Goal: Task Accomplishment & Management: Manage account settings

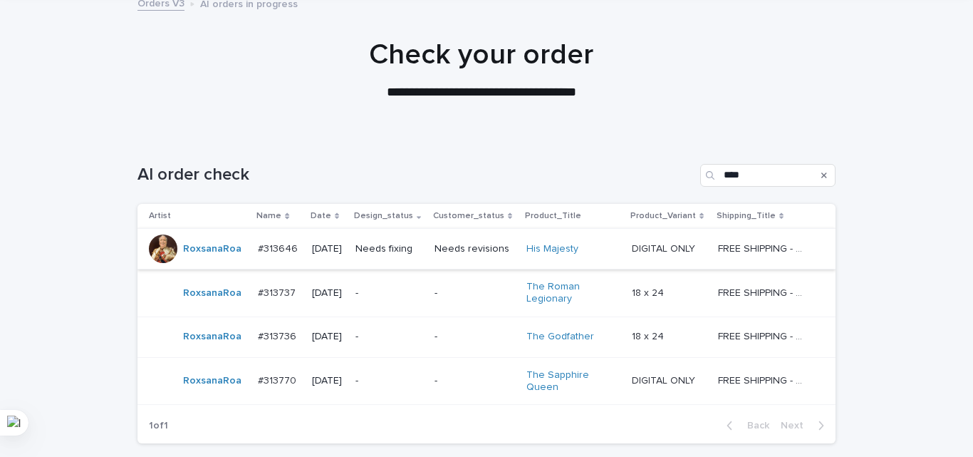
scroll to position [197, 0]
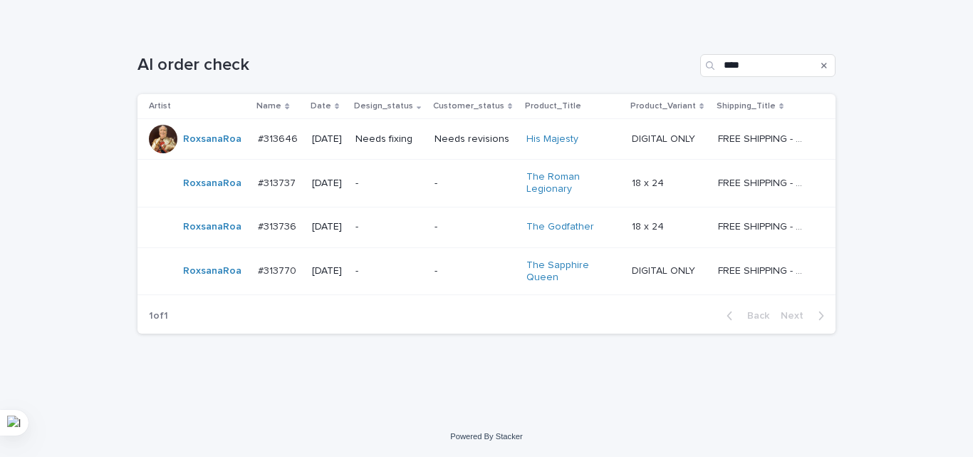
click at [450, 172] on div "-" at bounding box center [474, 184] width 80 height 24
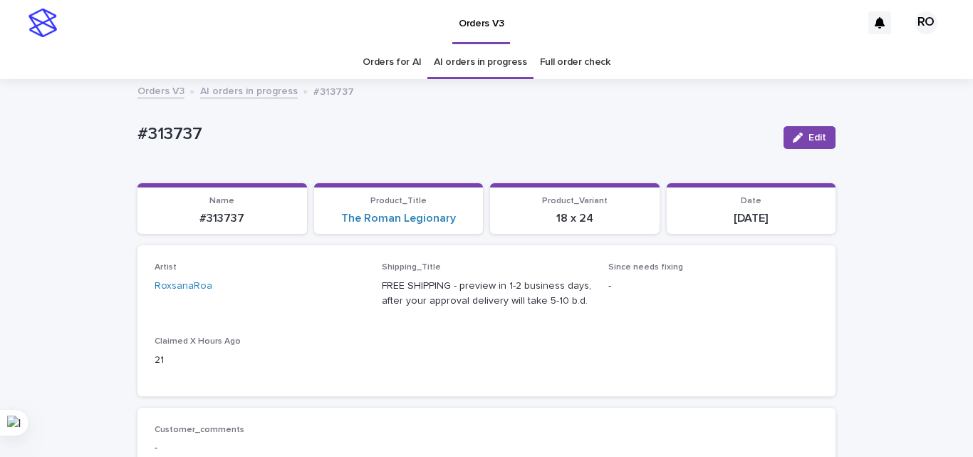
click at [180, 140] on p "#313737" at bounding box center [454, 134] width 635 height 21
copy p "313737"
click at [467, 217] on div "The Roman Legionary" at bounding box center [399, 219] width 152 height 14
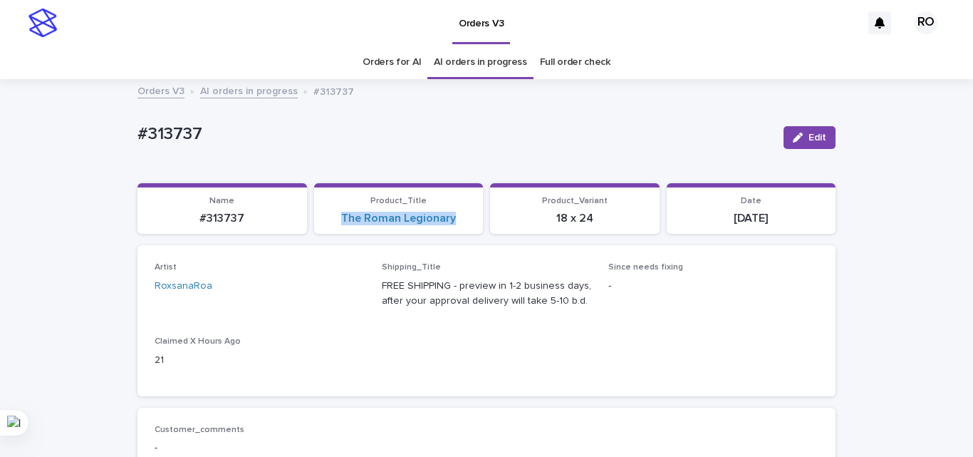
click at [467, 217] on div "The Roman Legionary" at bounding box center [399, 219] width 152 height 14
copy link "The Roman Legionary"
click at [823, 306] on div "Artist [PERSON_NAME] Shipping_Title FREE SHIPPING - preview in 1-2 business day…" at bounding box center [486, 320] width 698 height 150
click at [730, 215] on p "[DATE]" at bounding box center [751, 219] width 152 height 14
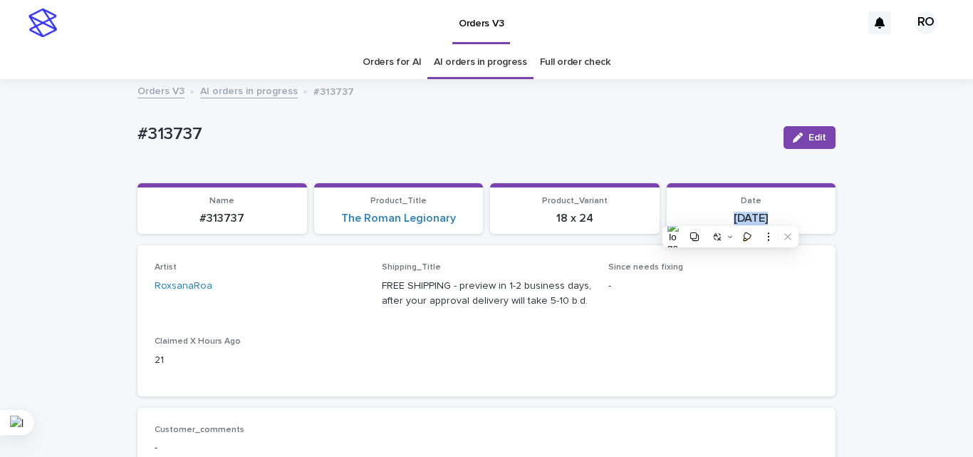
click at [730, 215] on p "[DATE]" at bounding box center [751, 219] width 152 height 14
copy div "[DATE] Loading... Saving…"
click at [425, 285] on p "FREE SHIPPING - preview in 1-2 business days, after your approval delivery will…" at bounding box center [487, 294] width 210 height 30
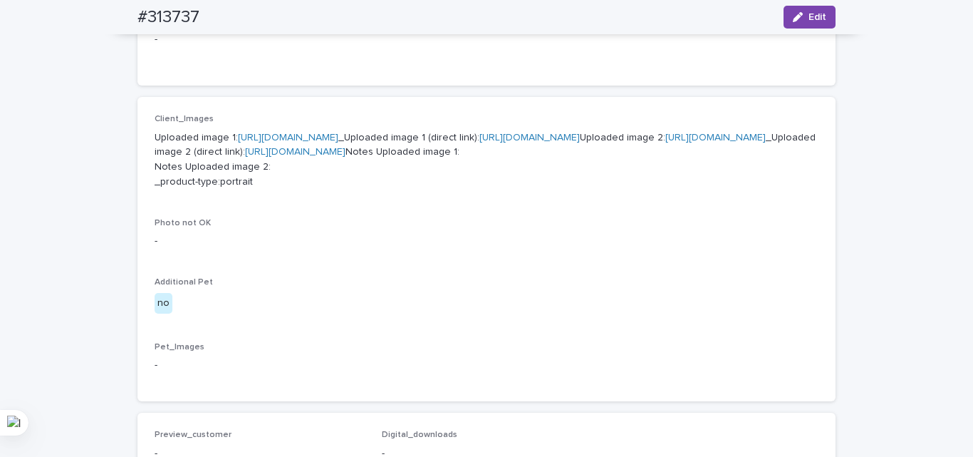
scroll to position [570, 0]
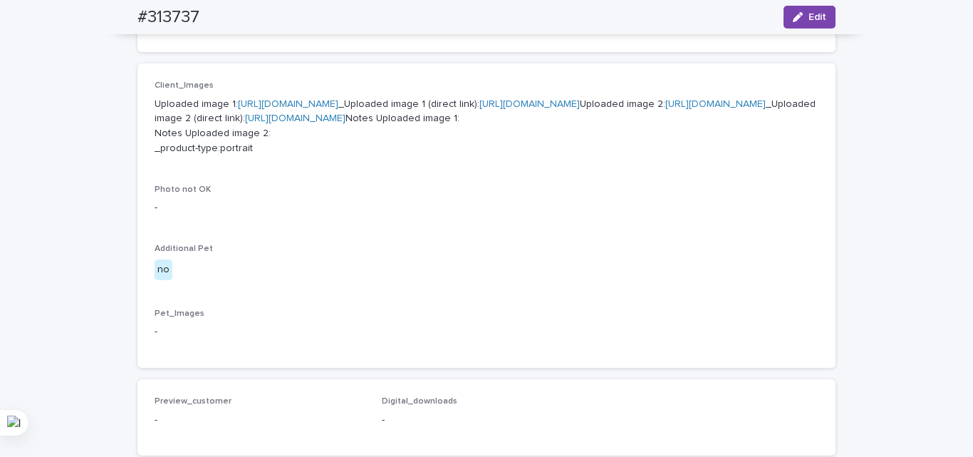
click at [156, 9] on h2 "#313737" at bounding box center [168, 17] width 62 height 21
copy div "#313737 Edit"
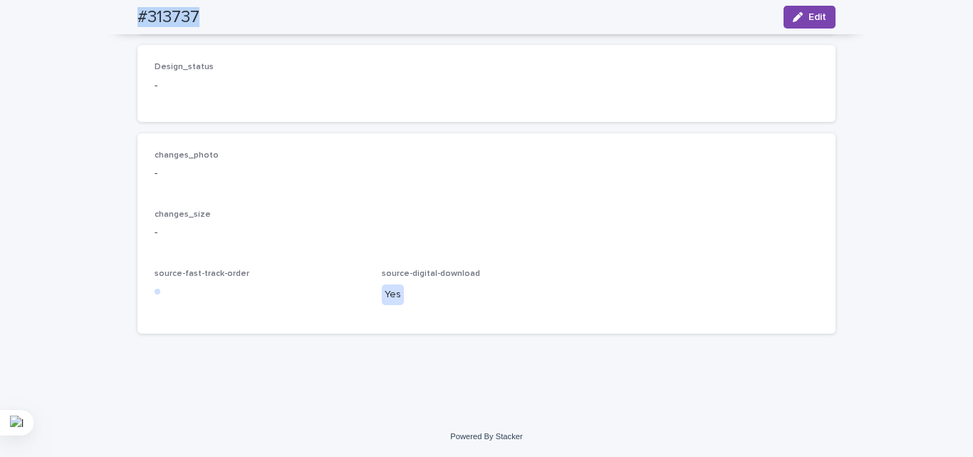
scroll to position [1125, 0]
click at [396, 145] on div "changes_photo - changes_size - source-fast-track-order source-digital-download …" at bounding box center [486, 233] width 698 height 201
click at [795, 16] on icon "button" at bounding box center [798, 17] width 10 height 10
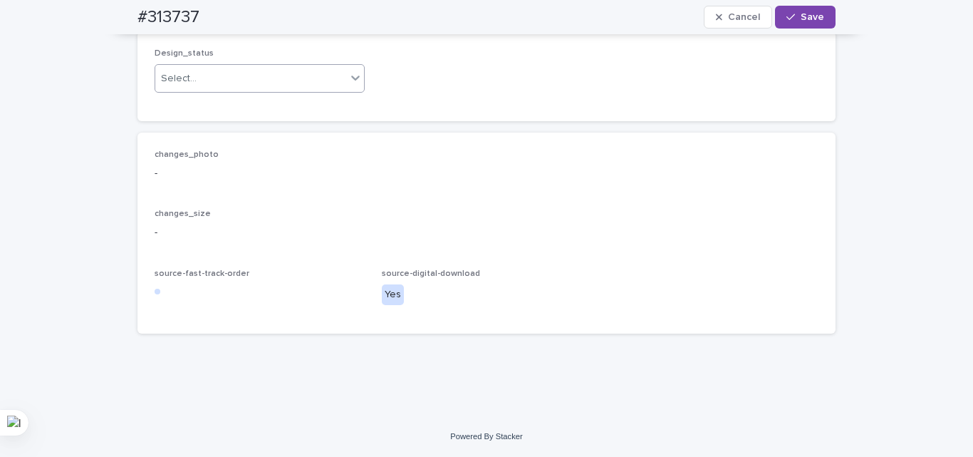
click at [235, 90] on div "Select..." at bounding box center [250, 79] width 191 height 24
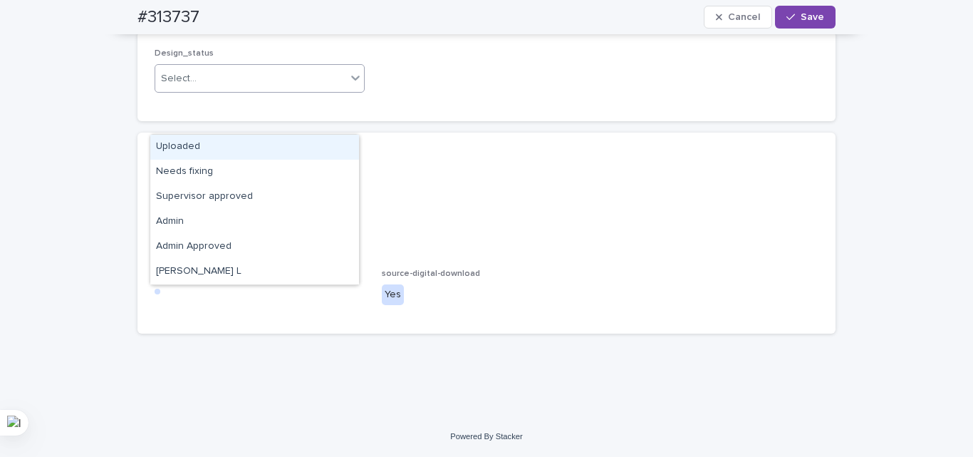
click at [224, 147] on div "Uploaded" at bounding box center [254, 147] width 209 height 25
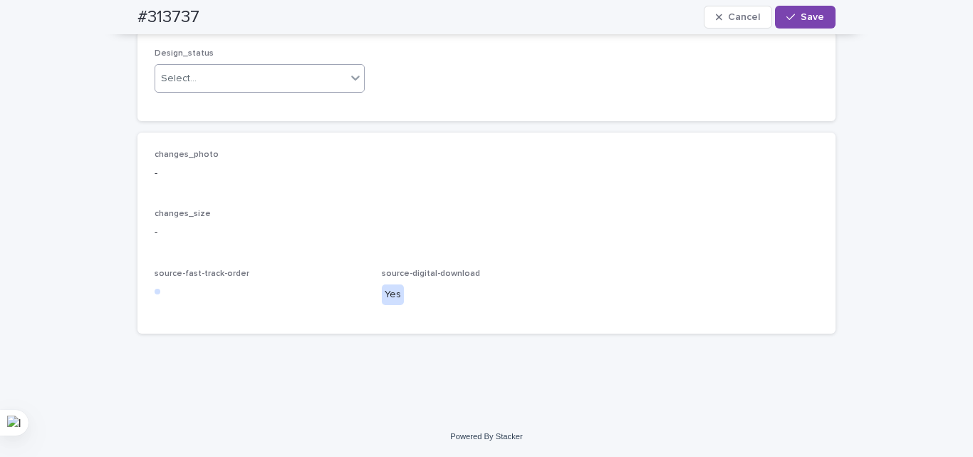
click at [276, 181] on p "-" at bounding box center [487, 173] width 664 height 15
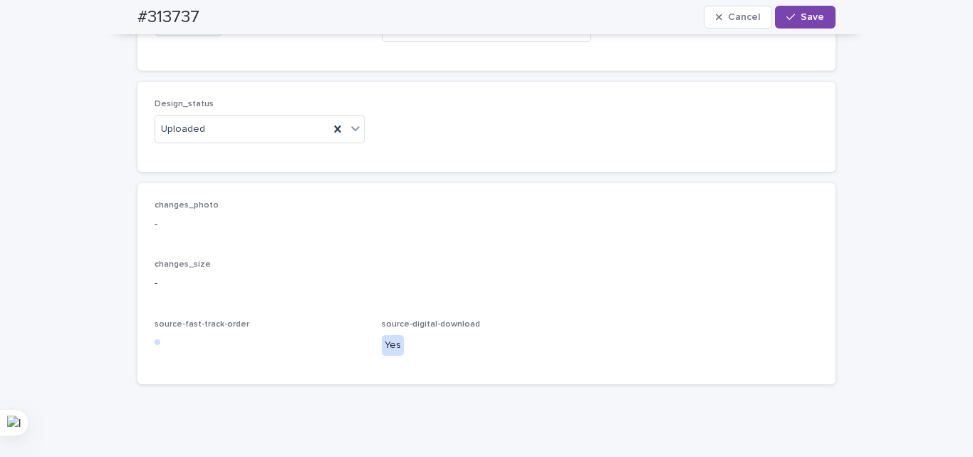
click at [182, 36] on button "Add" at bounding box center [189, 25] width 68 height 23
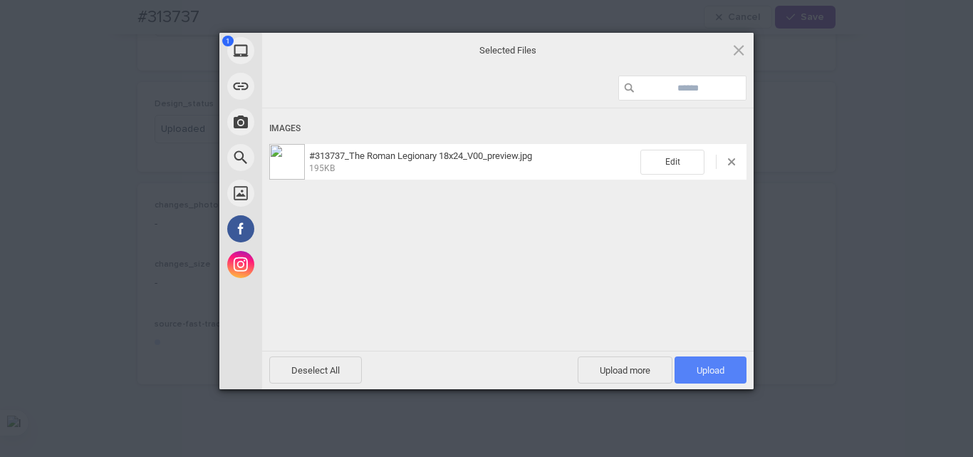
click at [722, 365] on span "Upload 1" at bounding box center [711, 370] width 28 height 11
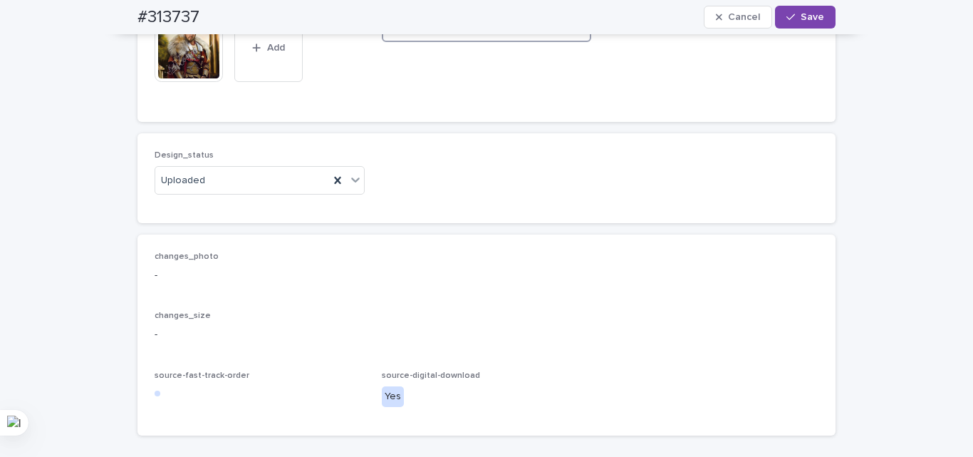
click at [411, 42] on input at bounding box center [487, 28] width 210 height 28
paste input "**********"
type input "**********"
drag, startPoint x: 582, startPoint y: 233, endPoint x: 652, endPoint y: 149, distance: 109.7
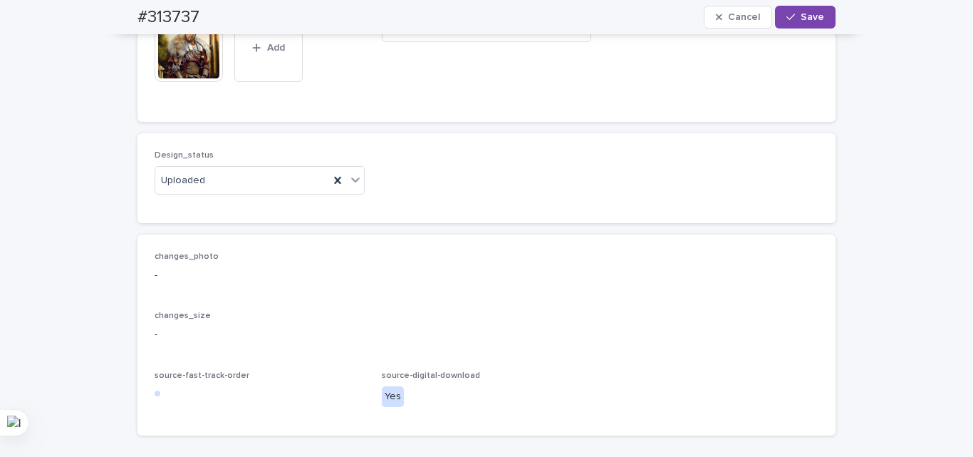
click at [584, 104] on span "**********" at bounding box center [487, 50] width 210 height 107
click at [794, 14] on div "button" at bounding box center [793, 17] width 14 height 10
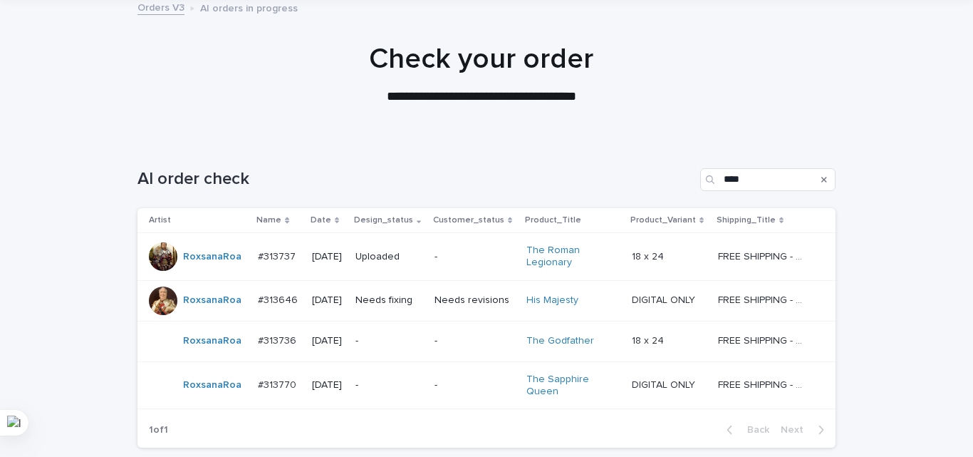
scroll to position [197, 0]
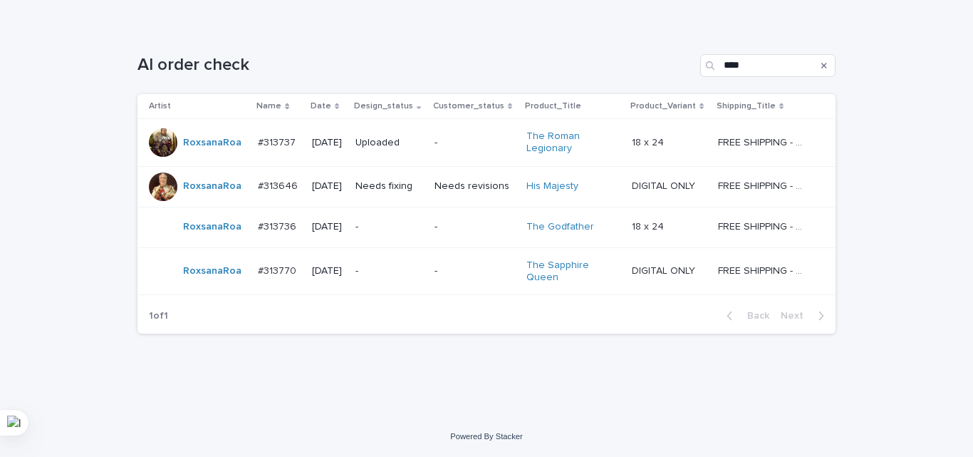
click at [927, 310] on div "Loading... Saving… Loading... Saving… AI order check **** Artist Name Date Desi…" at bounding box center [486, 221] width 973 height 391
click at [414, 232] on p "-" at bounding box center [389, 227] width 68 height 12
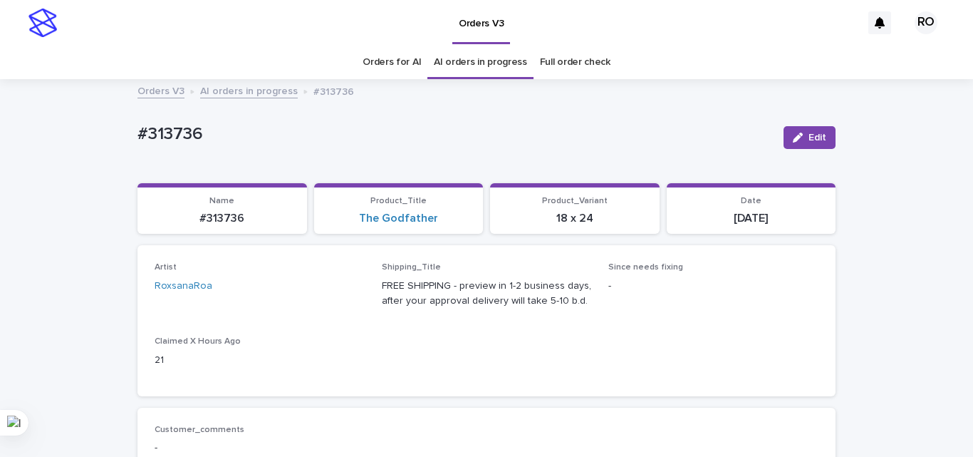
click at [176, 133] on p "#313736" at bounding box center [454, 134] width 635 height 21
copy p "313736"
click at [454, 222] on div "The Godfather" at bounding box center [399, 219] width 152 height 14
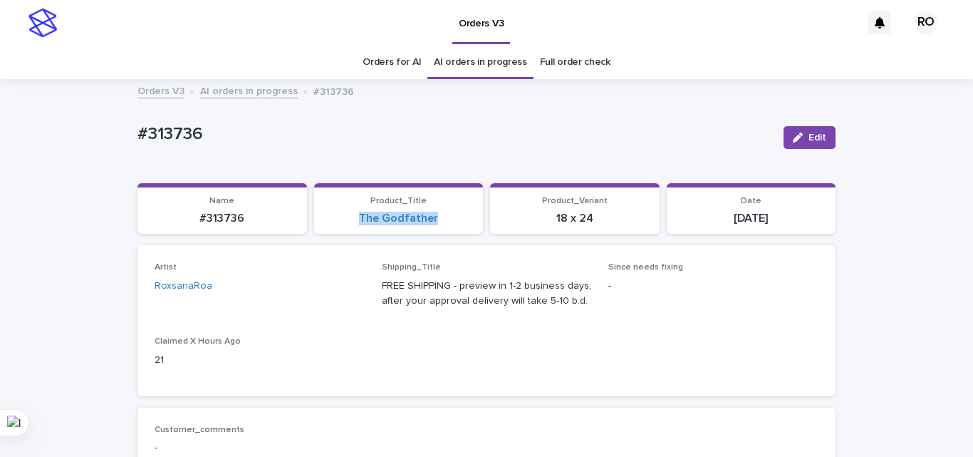
click at [454, 222] on div "The Godfather" at bounding box center [399, 219] width 152 height 14
copy link "The Godfather"
click at [455, 403] on div "Loading... Saving… Artist RoxsanaRoa Shipping_Title FREE SHIPPING - preview in …" at bounding box center [486, 326] width 698 height 162
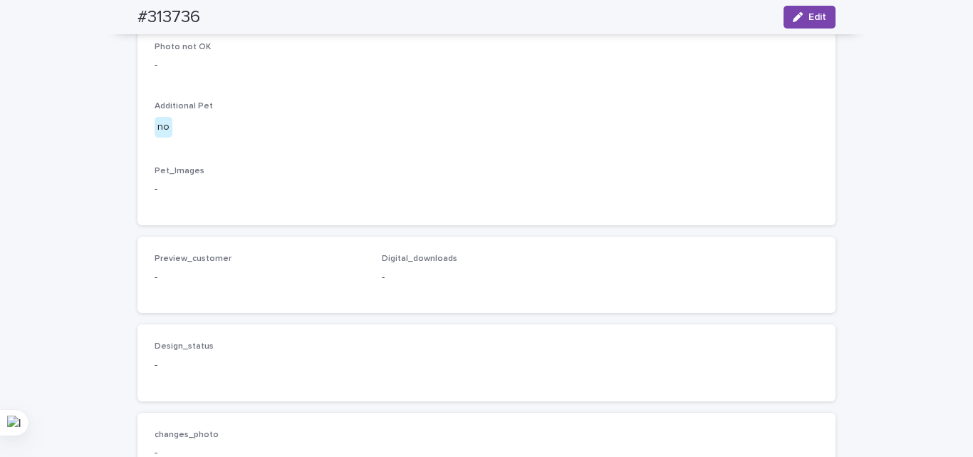
scroll to position [570, 0]
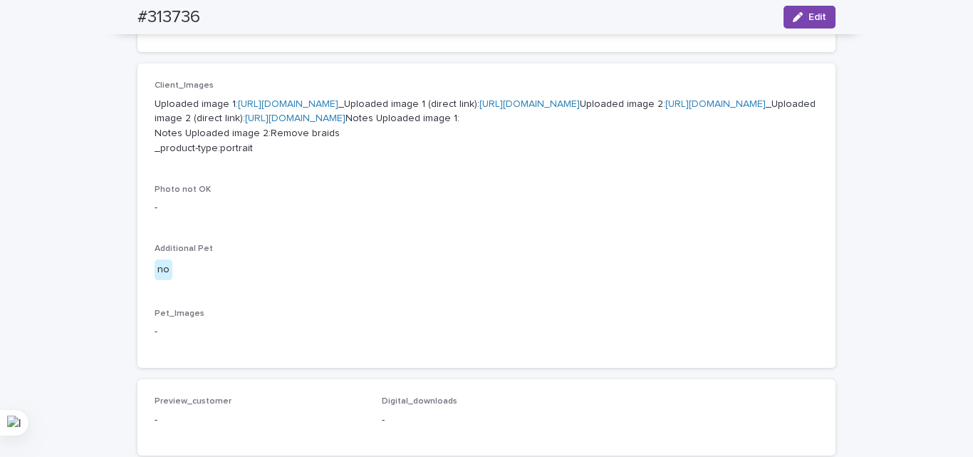
click at [301, 156] on p "Uploaded image 1: [URL][DOMAIN_NAME] _Uploaded image 1 (direct link): [URL][DOM…" at bounding box center [487, 126] width 664 height 59
click at [423, 215] on div "-" at bounding box center [487, 206] width 664 height 18
click at [157, 16] on h2 "#313736" at bounding box center [168, 17] width 63 height 21
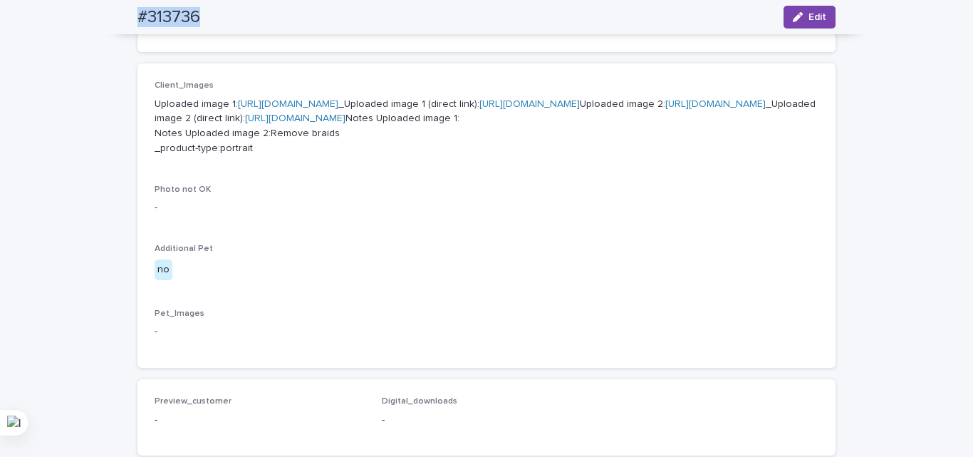
click at [157, 16] on h2 "#313736" at bounding box center [168, 17] width 63 height 21
copy div "#313736 Edit"
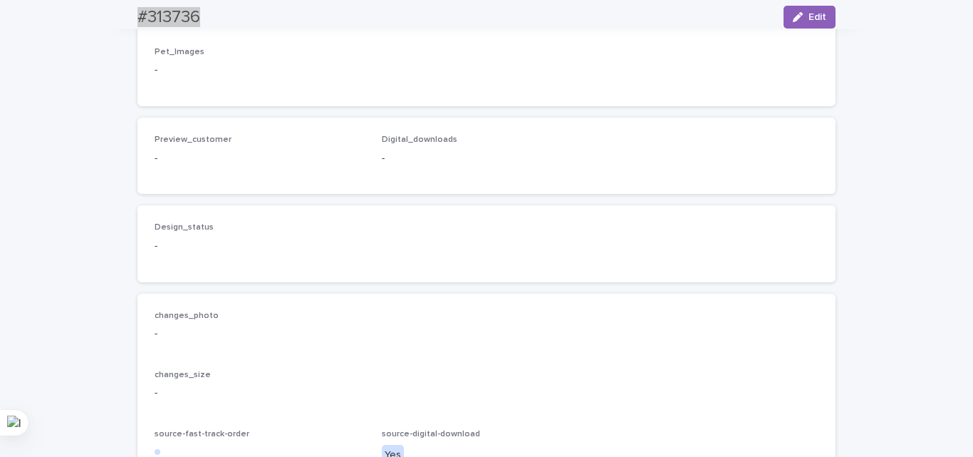
scroll to position [1125, 0]
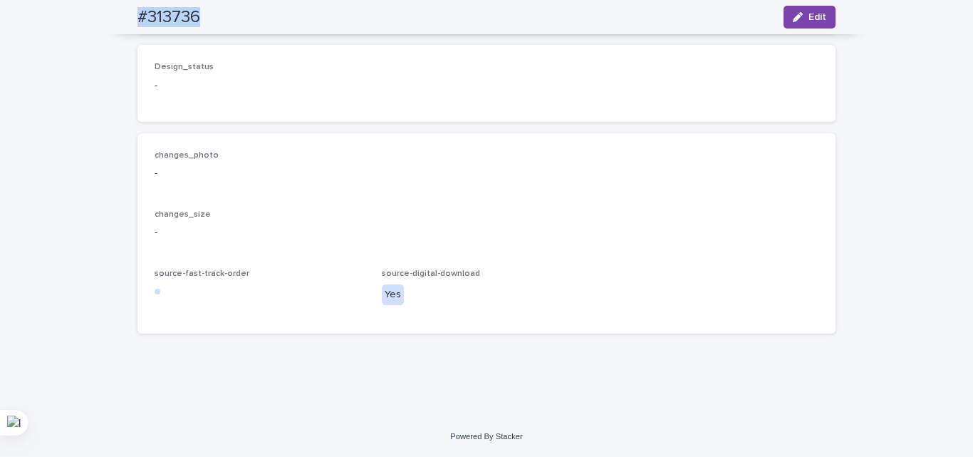
click at [796, 14] on icon "button" at bounding box center [798, 17] width 10 height 10
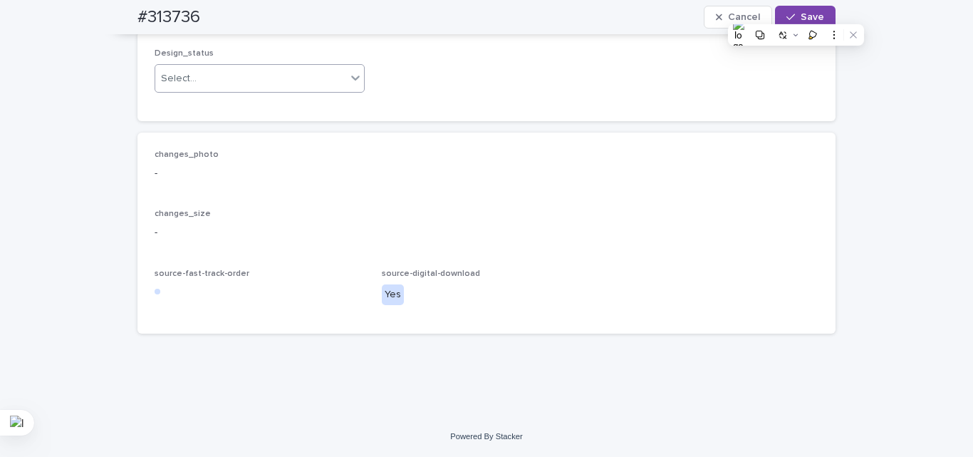
click at [214, 90] on div "Select..." at bounding box center [250, 79] width 191 height 24
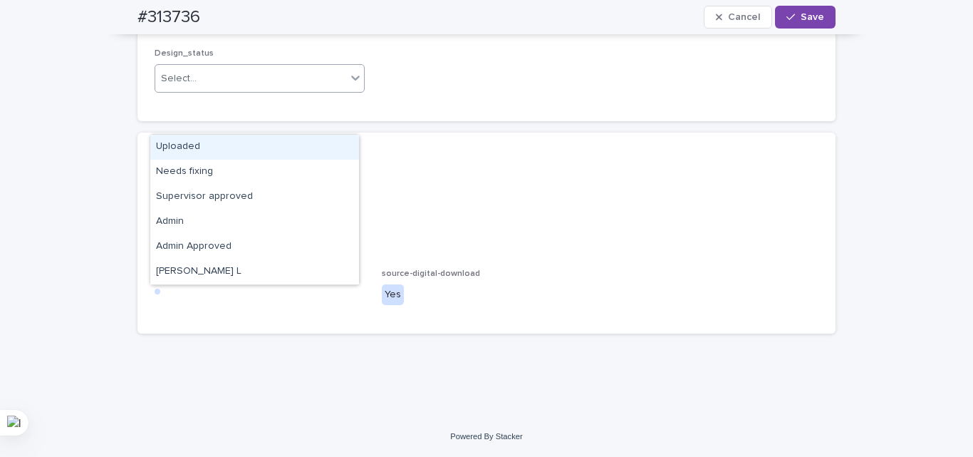
click at [219, 151] on div "Uploaded" at bounding box center [254, 147] width 209 height 25
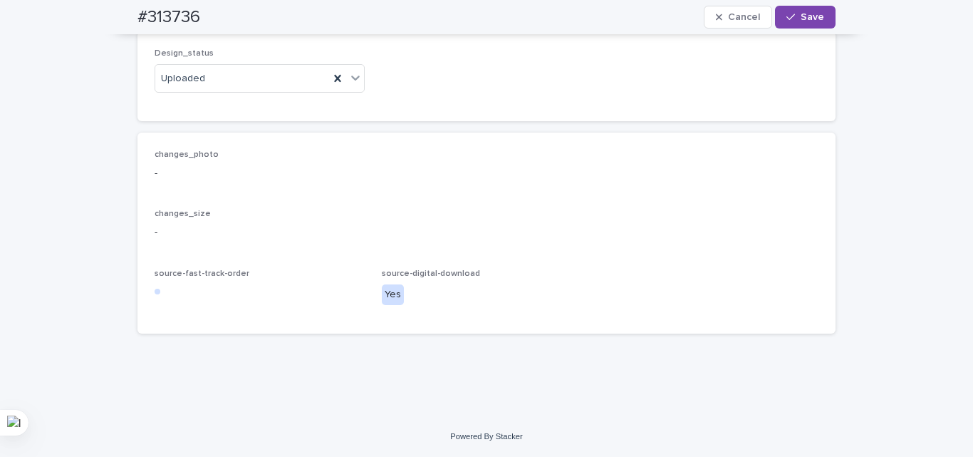
click at [375, 242] on div "changes_photo - changes_size - source-fast-track-order source-digital-download …" at bounding box center [487, 233] width 664 height 167
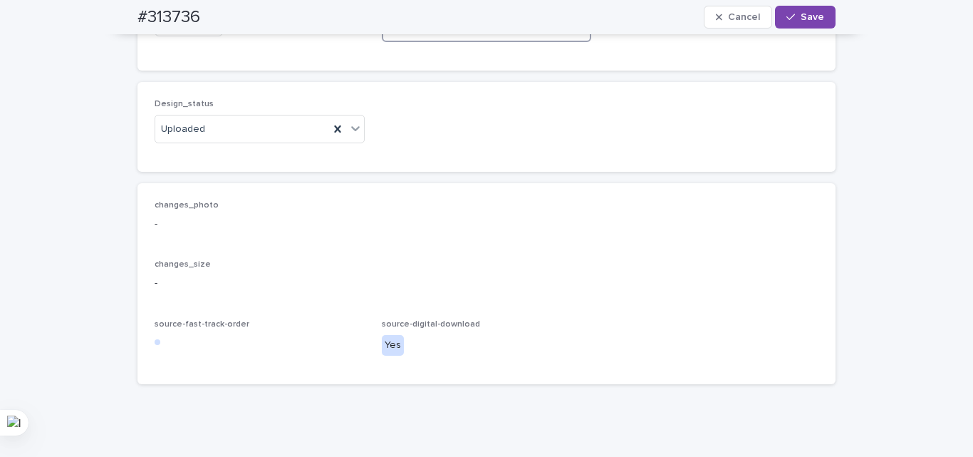
click at [449, 42] on input at bounding box center [487, 28] width 210 height 28
paste input "**********"
type input "**********"
click at [197, 30] on span "Add" at bounding box center [196, 25] width 18 height 10
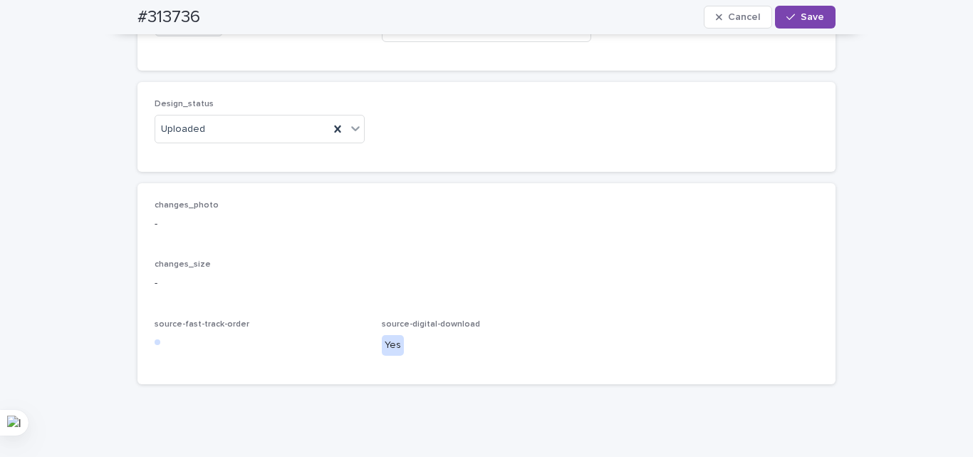
scroll to position [0, 0]
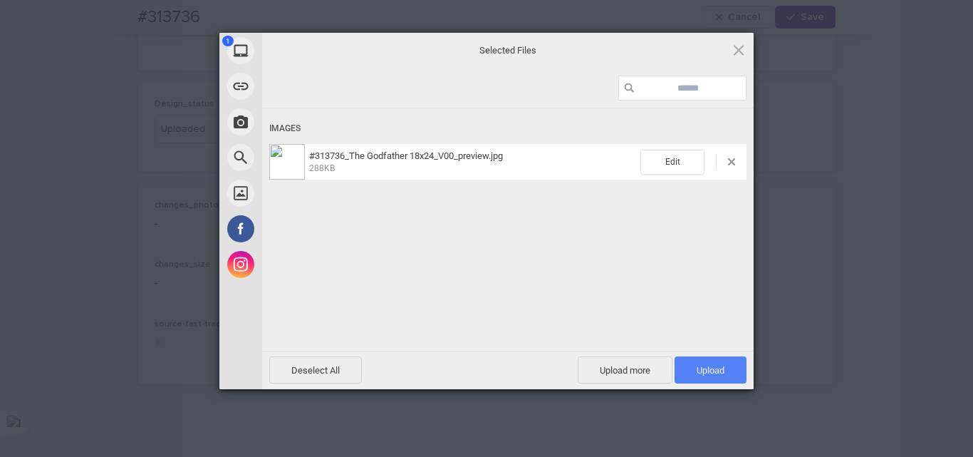
click at [726, 364] on span "Upload 1" at bounding box center [711, 369] width 72 height 27
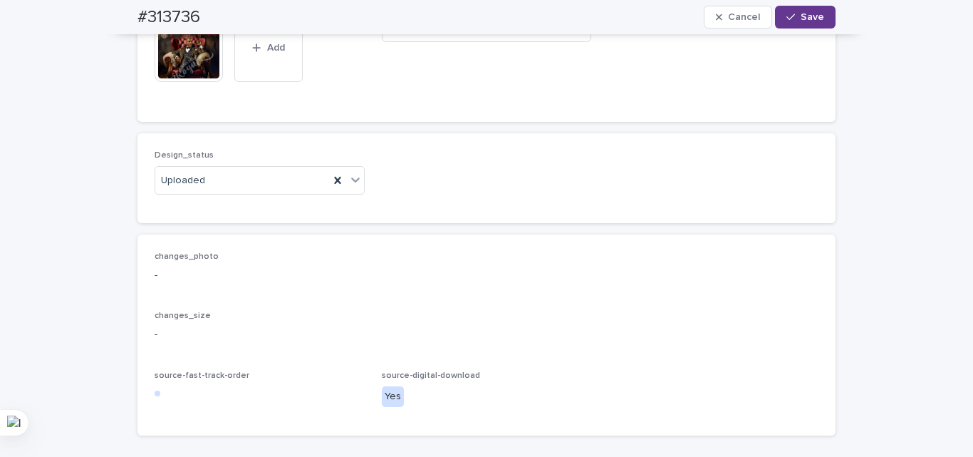
click at [811, 19] on span "Save" at bounding box center [813, 17] width 24 height 10
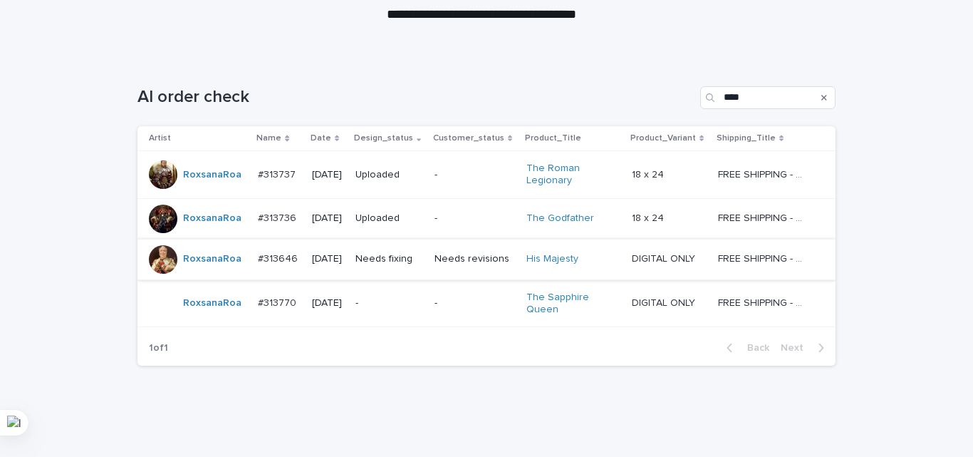
scroll to position [197, 0]
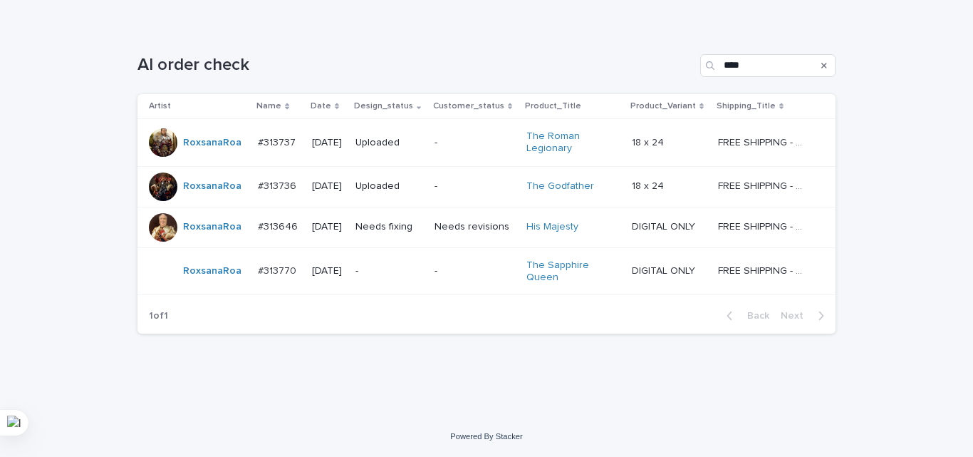
click at [401, 285] on td "-" at bounding box center [389, 271] width 79 height 48
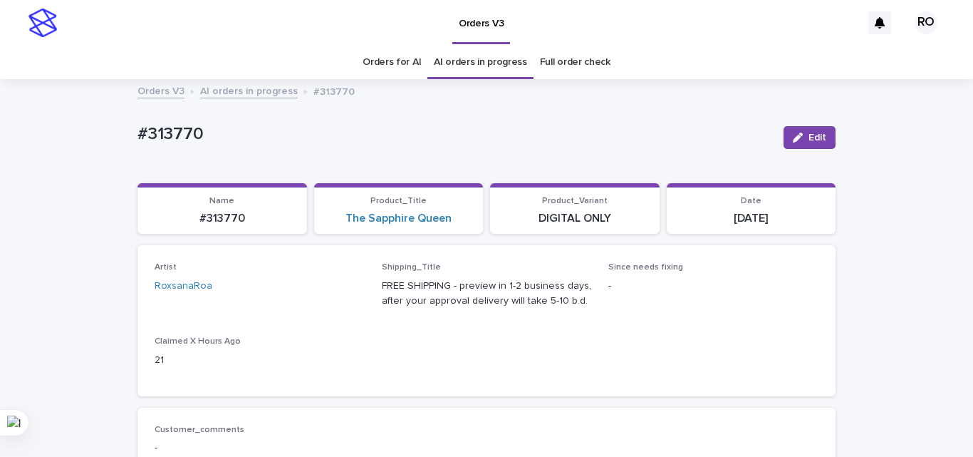
drag, startPoint x: 588, startPoint y: 397, endPoint x: 574, endPoint y: 390, distance: 15.9
click at [588, 397] on div "Loading... Saving… Artist RoxsanaRoa Shipping_Title FREE SHIPPING - preview in …" at bounding box center [486, 326] width 698 height 162
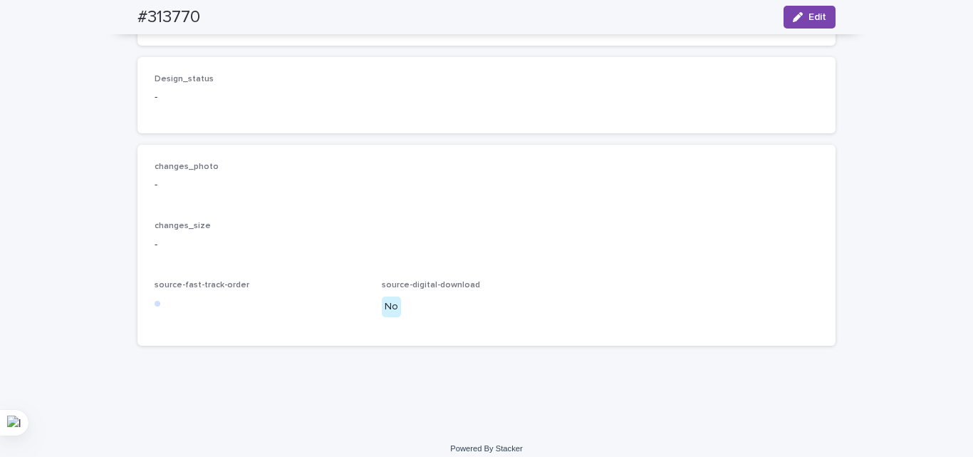
scroll to position [1036, 0]
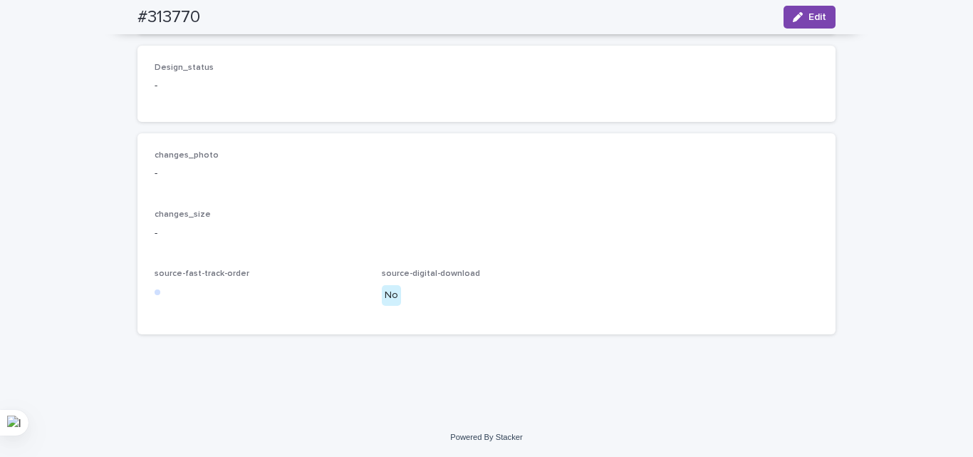
click at [170, 14] on h2 "#313770" at bounding box center [168, 17] width 63 height 21
copy h2 "313770"
click at [420, 208] on div "changes_photo - changes_size - source-fast-track-order source-digital-download …" at bounding box center [487, 233] width 664 height 167
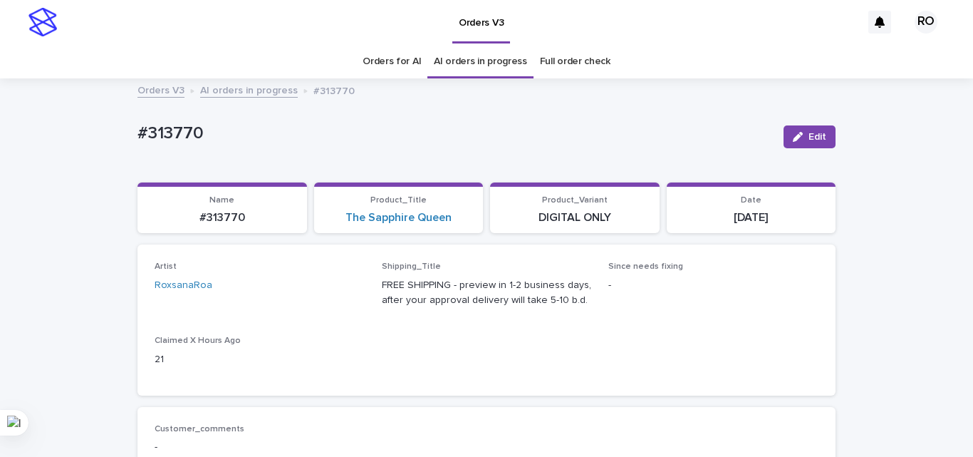
scroll to position [0, 0]
click at [467, 220] on div "The Sapphire Queen" at bounding box center [399, 219] width 152 height 14
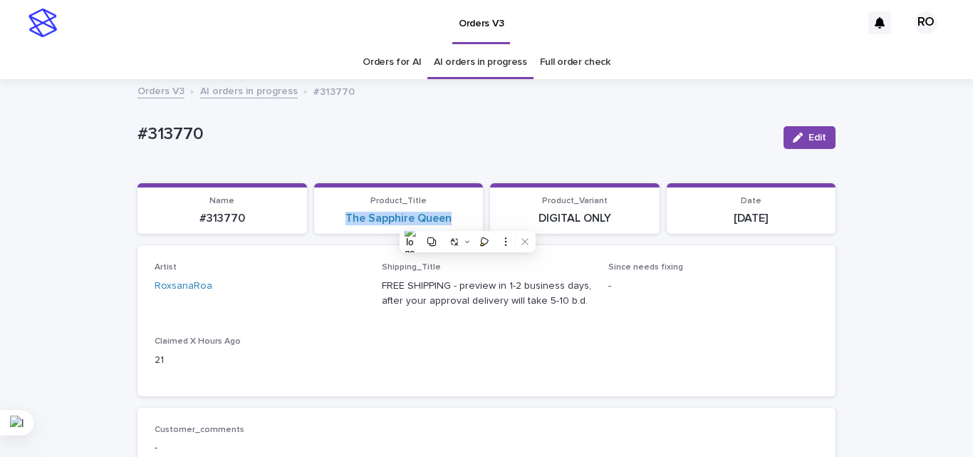
copy link "The Sapphire Queen"
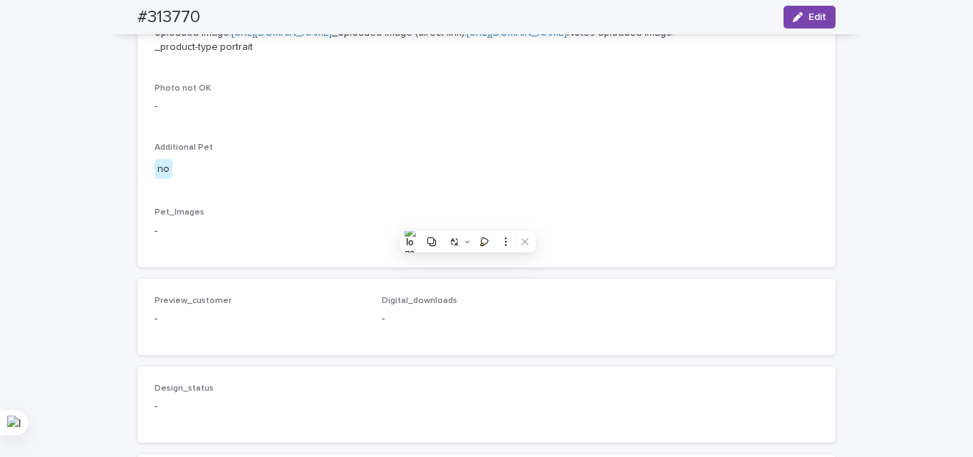
click at [288, 179] on p "no" at bounding box center [260, 169] width 210 height 21
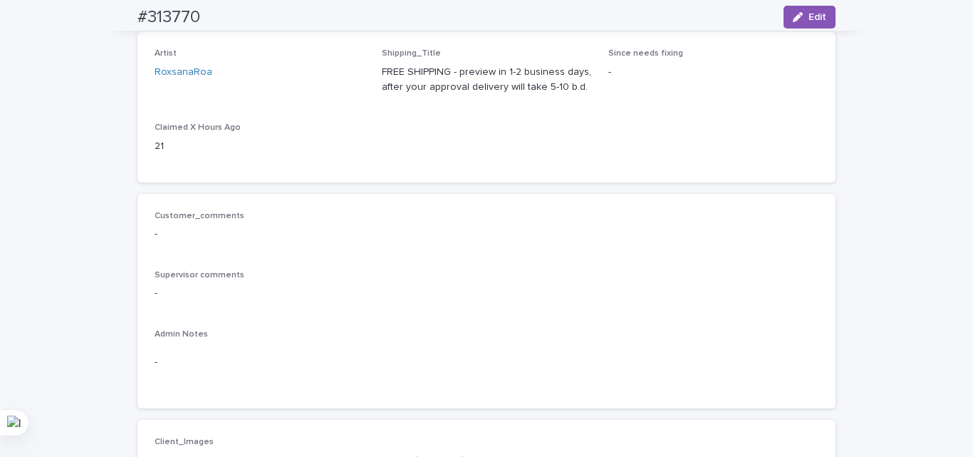
scroll to position [499, 0]
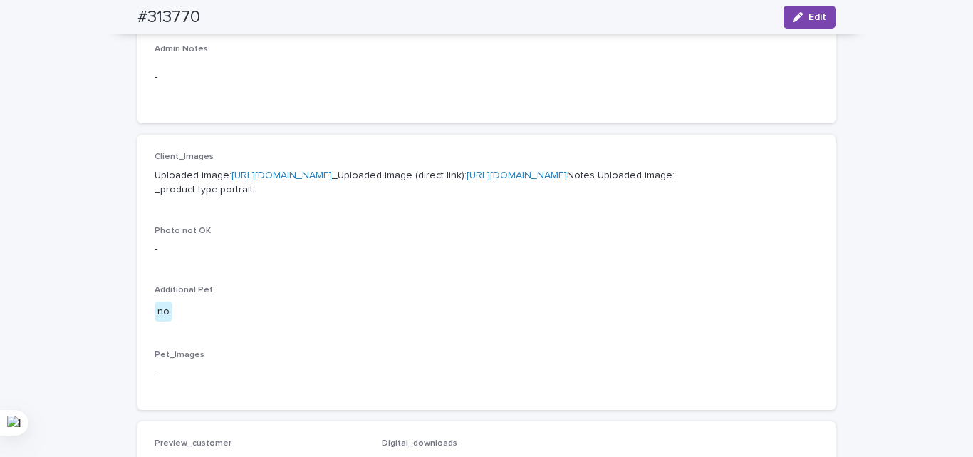
click at [158, 21] on h2 "#313770" at bounding box center [168, 17] width 63 height 21
copy div "#313770 Edit"
drag, startPoint x: 56, startPoint y: 199, endPoint x: 67, endPoint y: 58, distance: 141.4
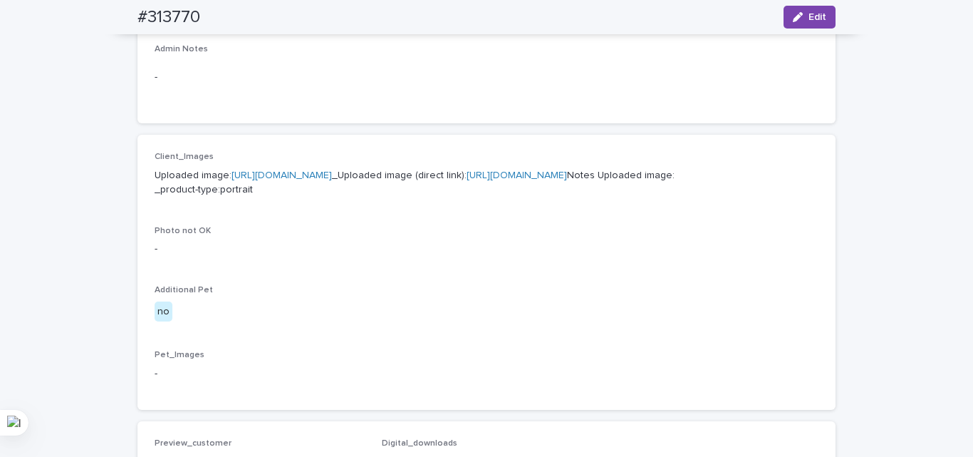
click at [56, 199] on div "Loading... Saving… Loading... Saving… #313770 Edit #313770 Edit Sorry, there wa…" at bounding box center [486, 231] width 973 height 1298
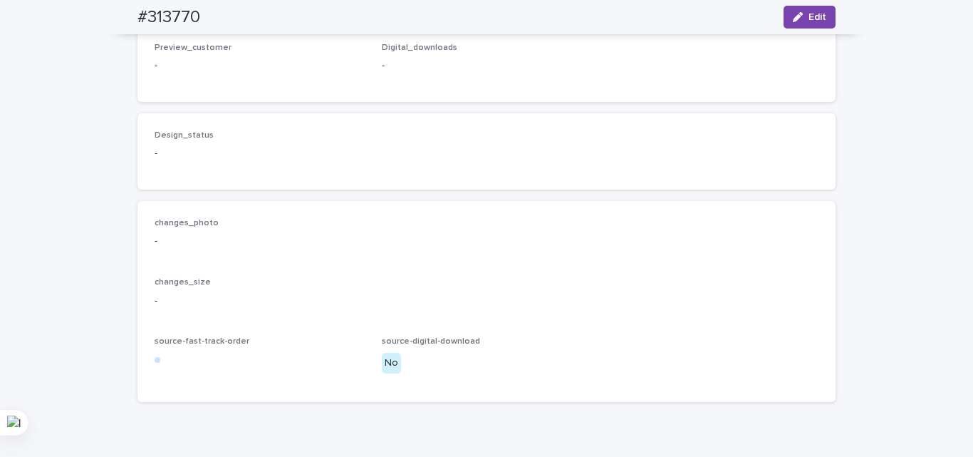
scroll to position [893, 0]
click at [801, 11] on button "Edit" at bounding box center [810, 17] width 52 height 23
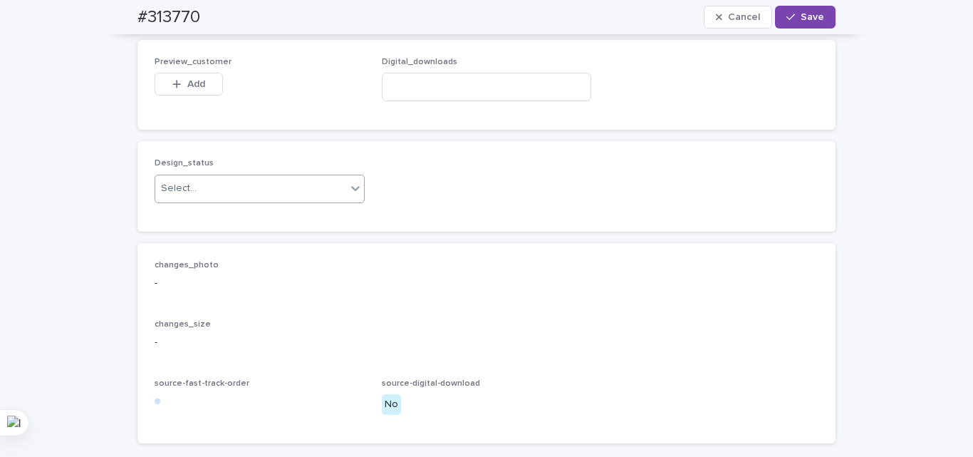
click at [224, 214] on div "Design_status Select..." at bounding box center [260, 186] width 210 height 56
click at [224, 200] on div "Select..." at bounding box center [250, 189] width 191 height 24
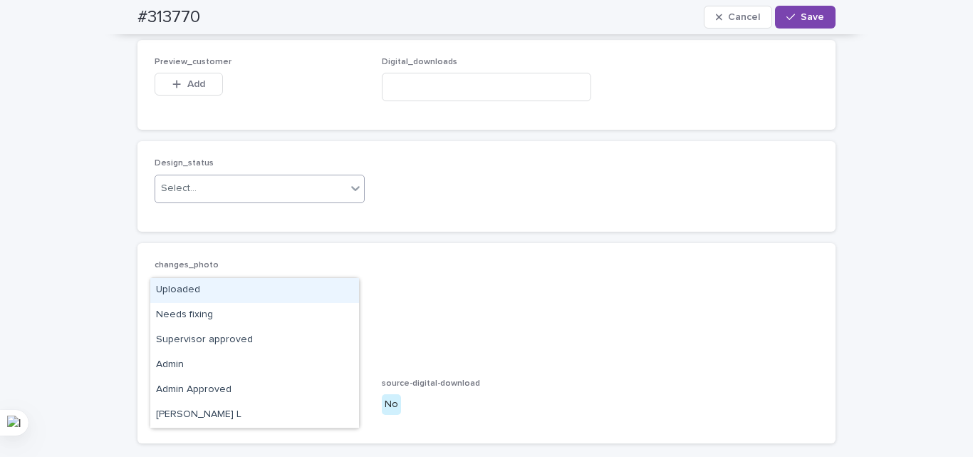
click at [203, 296] on div "Uploaded" at bounding box center [254, 290] width 209 height 25
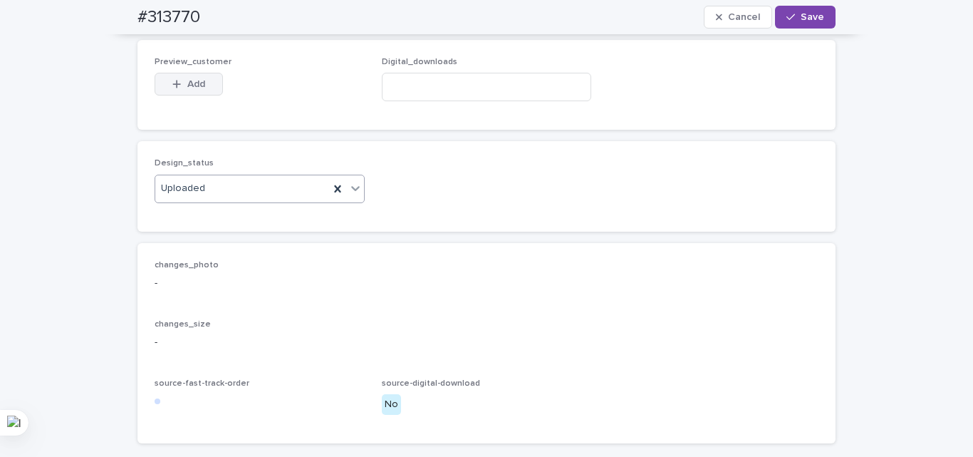
click at [192, 89] on span "Add" at bounding box center [196, 84] width 18 height 10
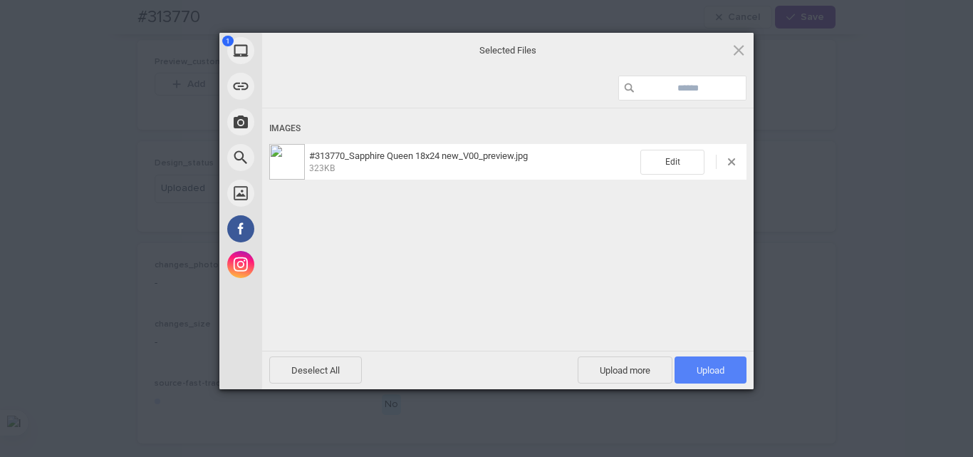
click at [713, 365] on span "Upload 1" at bounding box center [711, 370] width 28 height 11
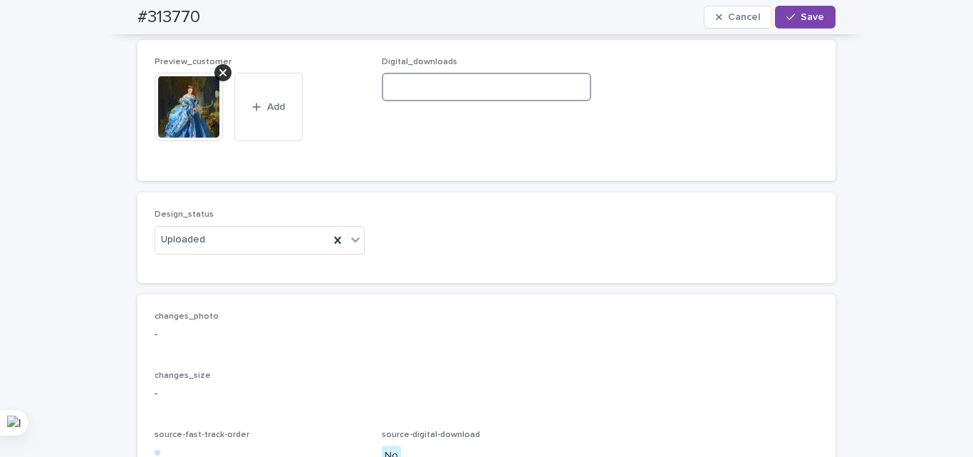
click at [481, 101] on input at bounding box center [487, 87] width 210 height 28
paste input "**********"
type input "**********"
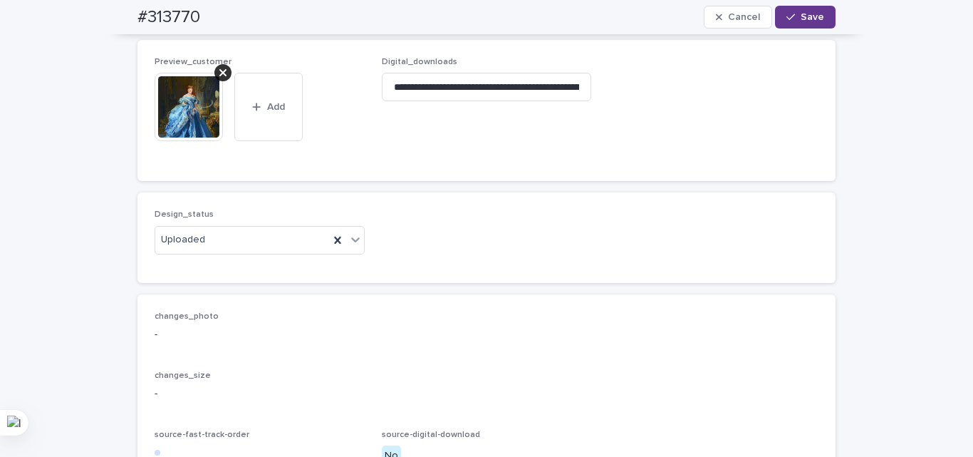
click at [801, 17] on span "Save" at bounding box center [813, 17] width 24 height 10
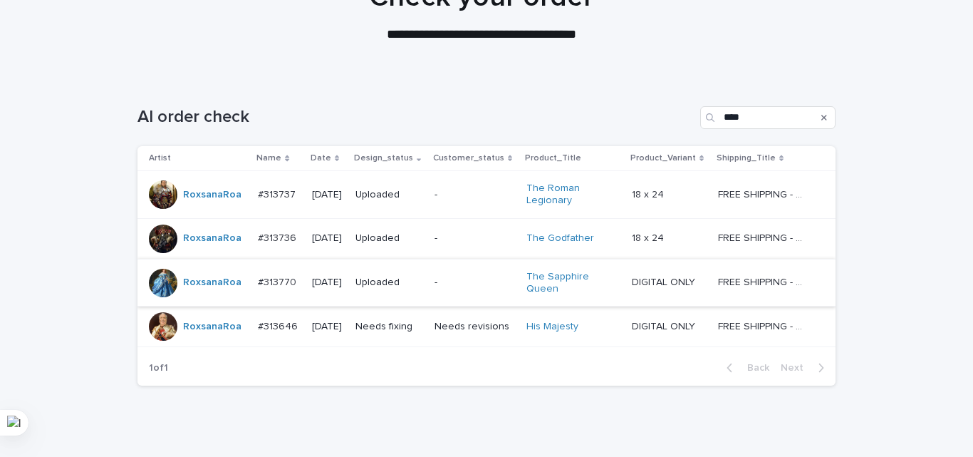
scroll to position [197, 0]
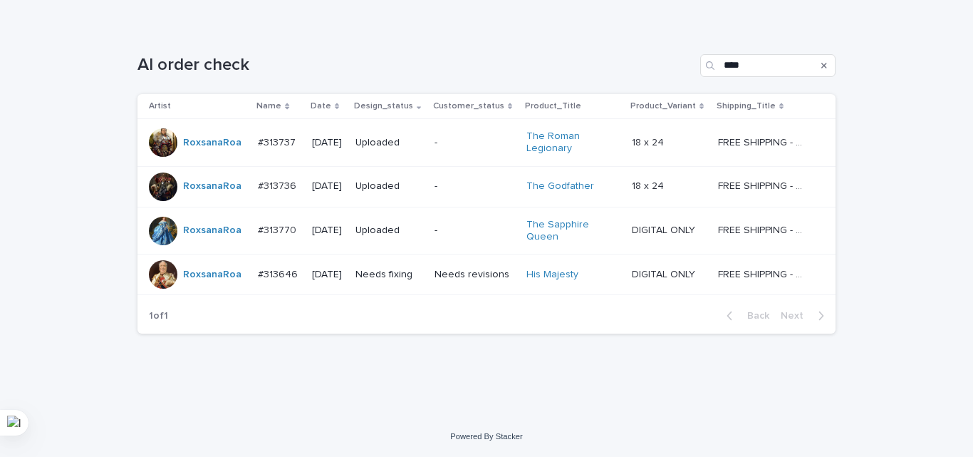
click at [393, 283] on div "Needs fixing" at bounding box center [389, 275] width 68 height 24
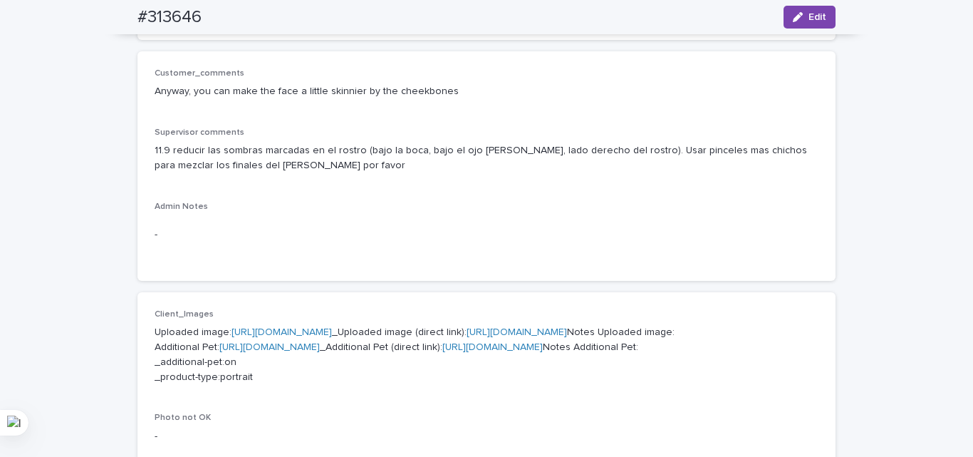
scroll to position [285, 0]
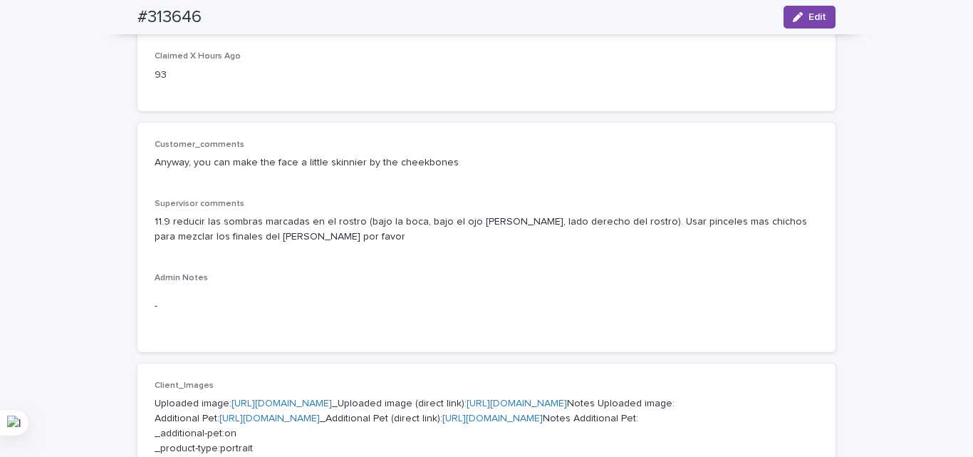
click at [542, 295] on div "-" at bounding box center [487, 305] width 664 height 35
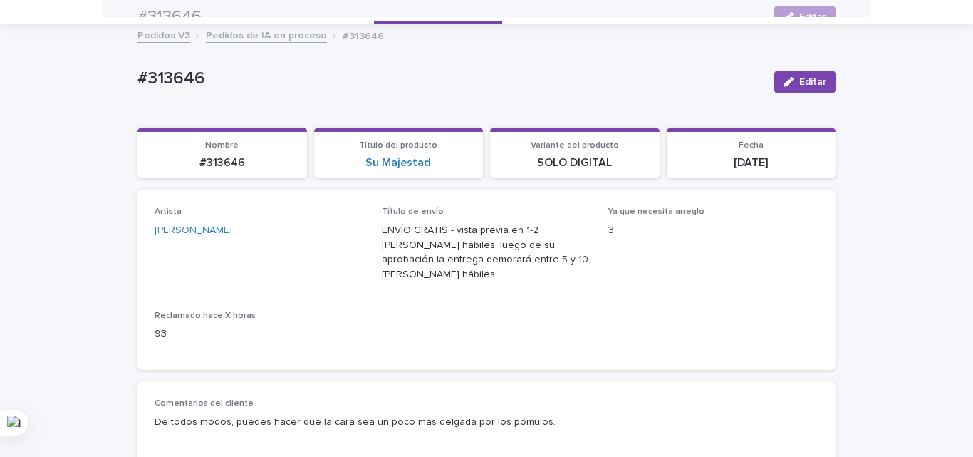
scroll to position [0, 0]
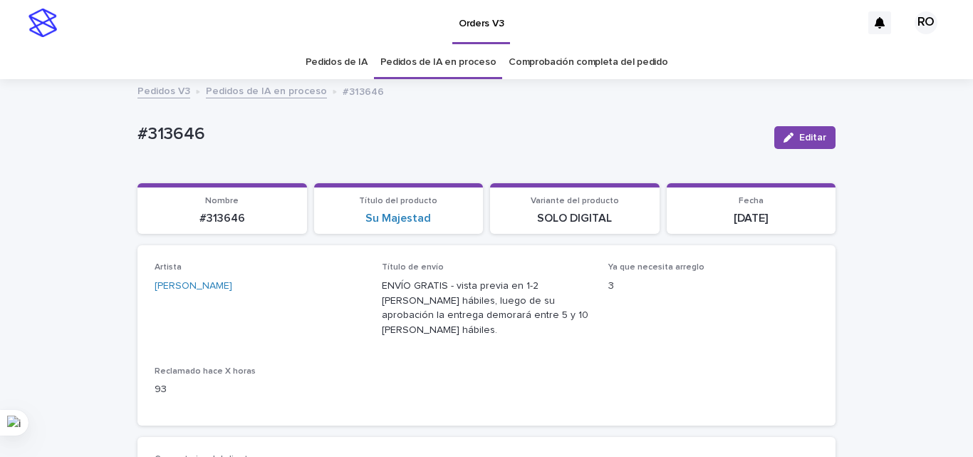
click at [161, 130] on font "#313646" at bounding box center [171, 133] width 68 height 17
click at [491, 348] on div "Artista [PERSON_NAME] Título de envío ENVÍO GRATIS - vista previa en 1-2 [PERSO…" at bounding box center [487, 335] width 664 height 146
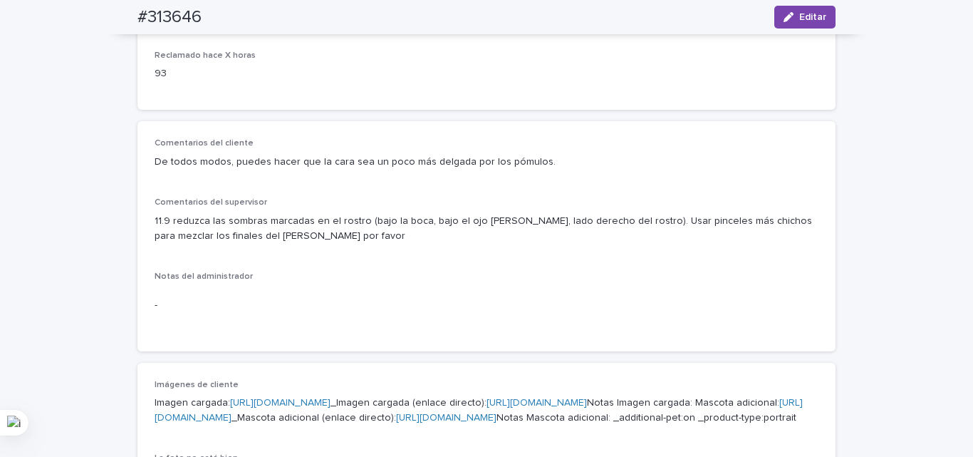
scroll to position [499, 0]
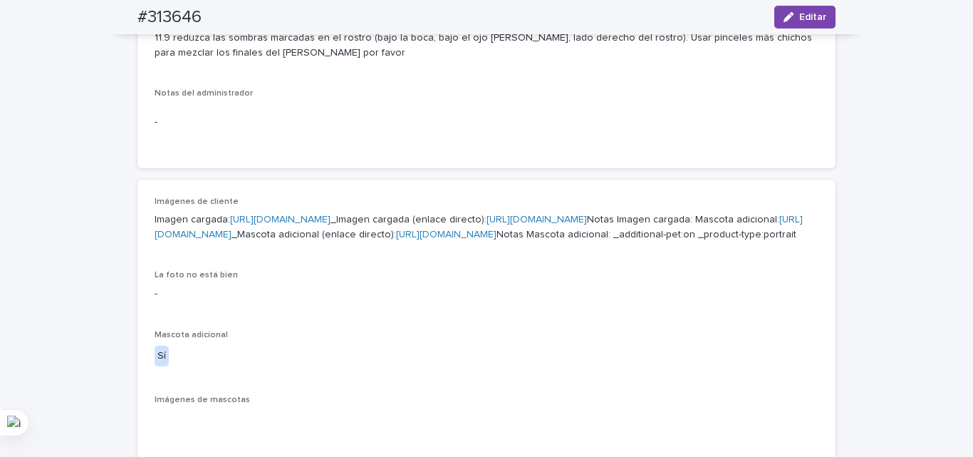
click at [230, 224] on font "[URL][DOMAIN_NAME]" at bounding box center [280, 219] width 100 height 10
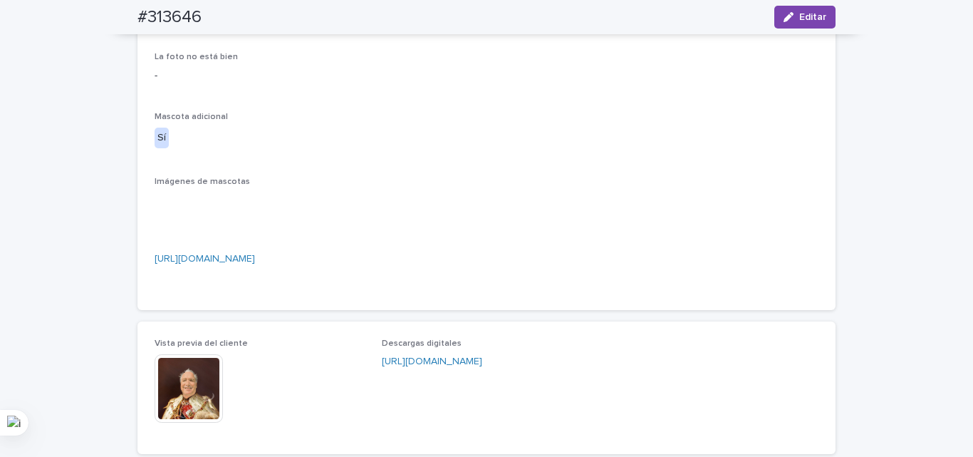
scroll to position [926, 0]
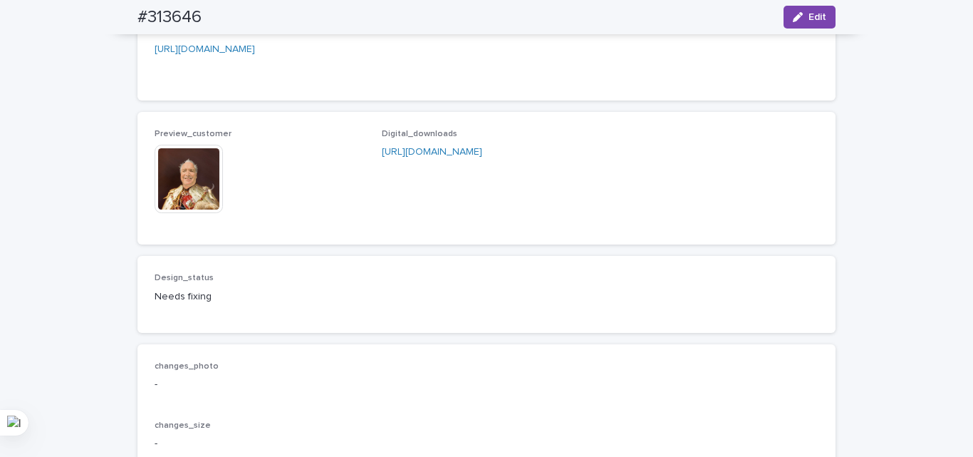
drag, startPoint x: 821, startPoint y: 301, endPoint x: 806, endPoint y: 308, distance: 15.6
click at [819, 244] on div "Preview_customer This file cannot be opened Download File Digital_downloads [UR…" at bounding box center [486, 178] width 698 height 132
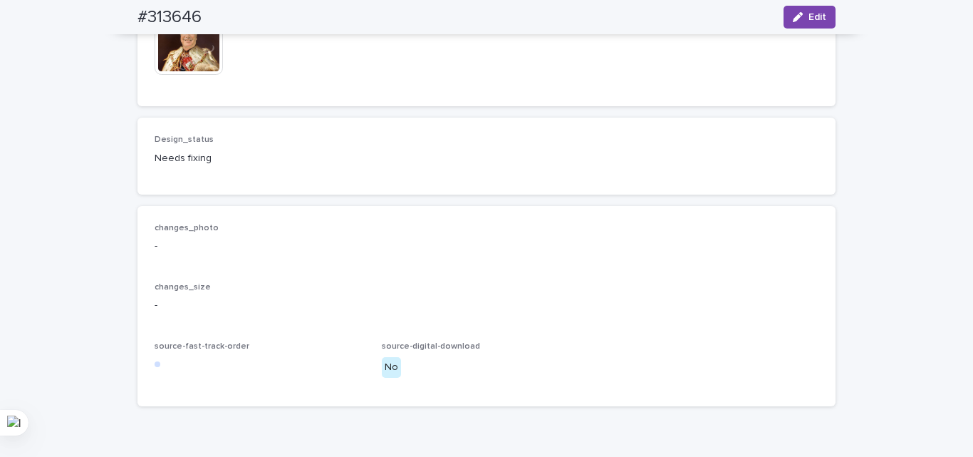
scroll to position [1211, 0]
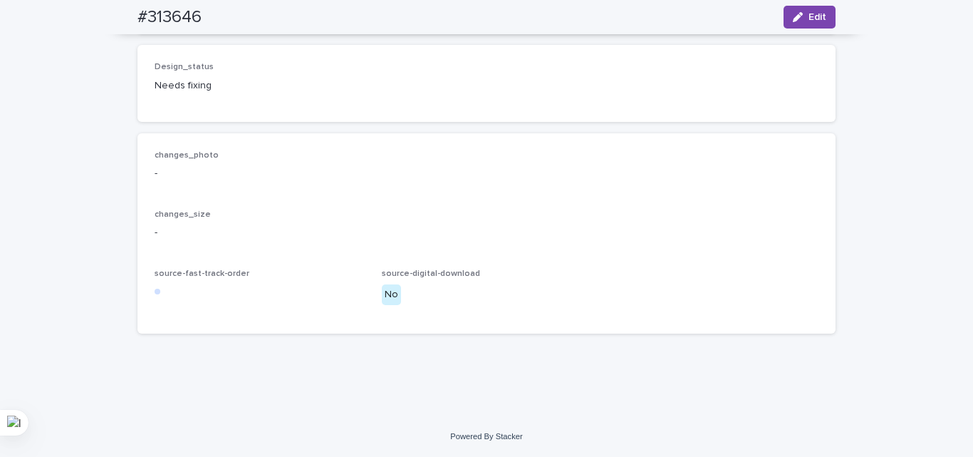
click at [813, 9] on button "Edit" at bounding box center [810, 17] width 52 height 23
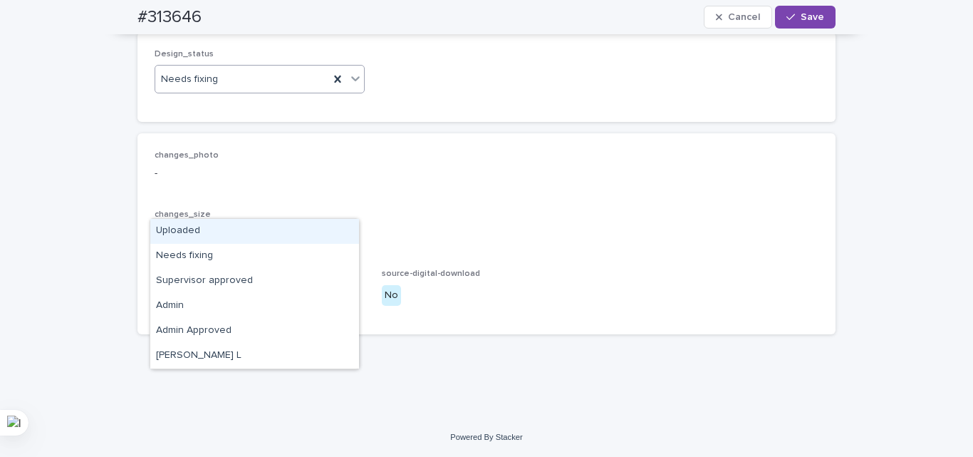
click at [242, 91] on div "Needs fixing" at bounding box center [242, 80] width 174 height 24
click at [192, 234] on div "Uploaded" at bounding box center [254, 231] width 209 height 25
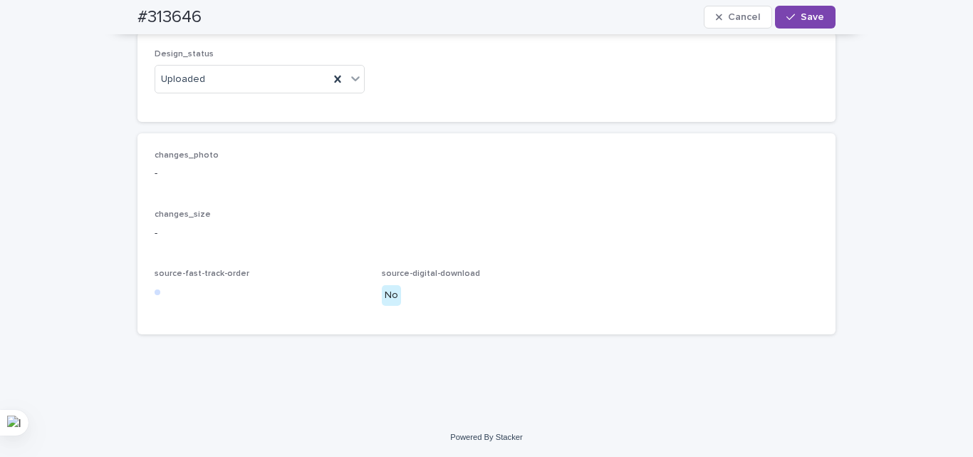
click at [278, 192] on div "changes_photo -" at bounding box center [487, 171] width 664 height 42
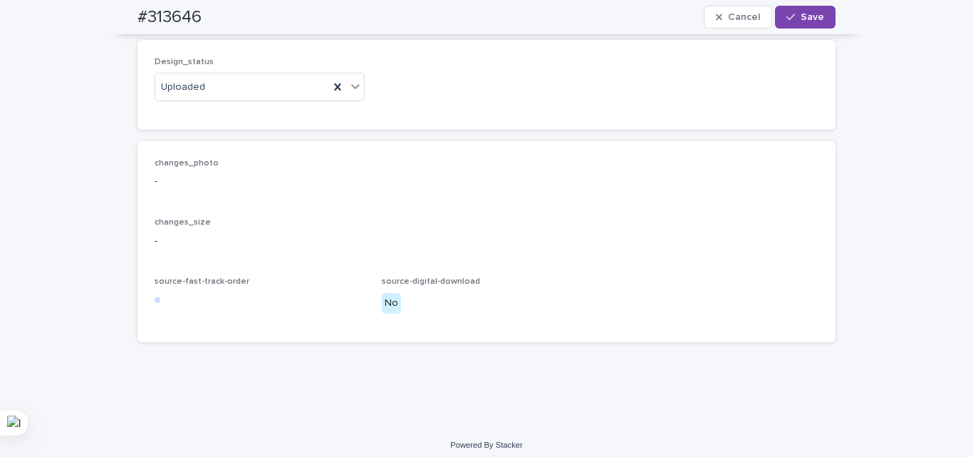
scroll to position [1068, 0]
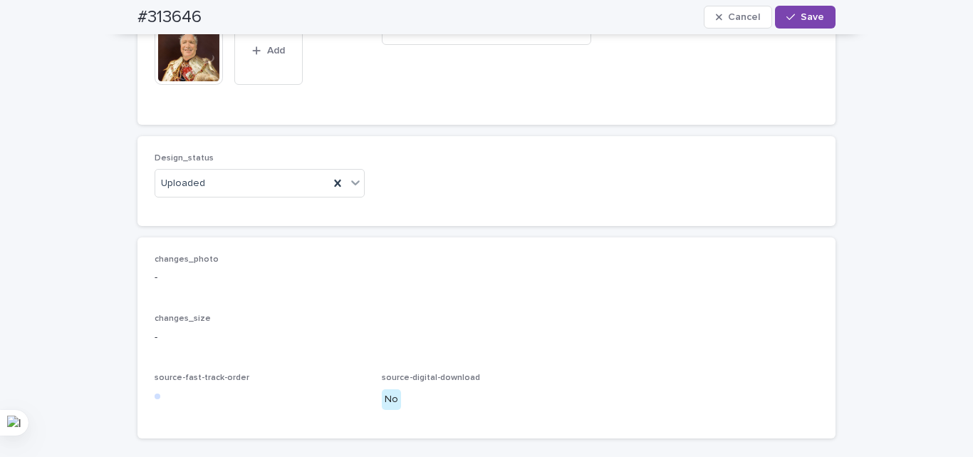
click at [219, 22] on icon at bounding box center [222, 16] width 7 height 11
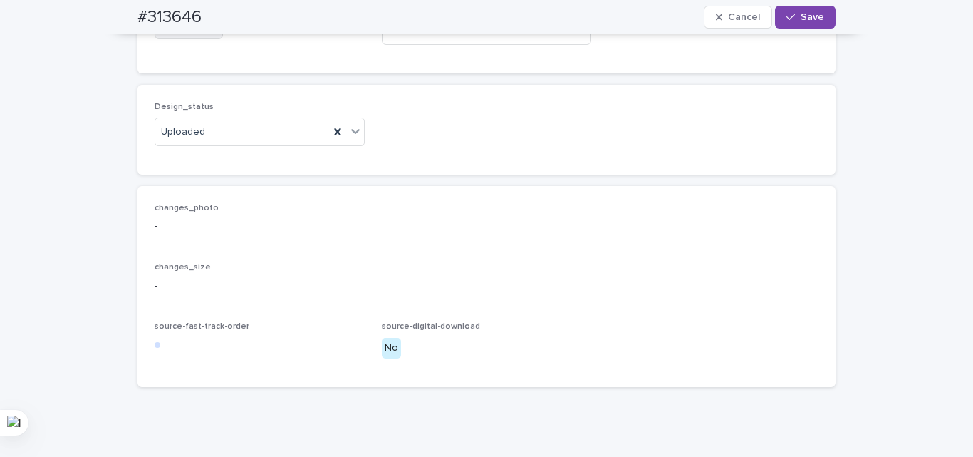
click at [187, 33] on span "Add" at bounding box center [196, 28] width 18 height 10
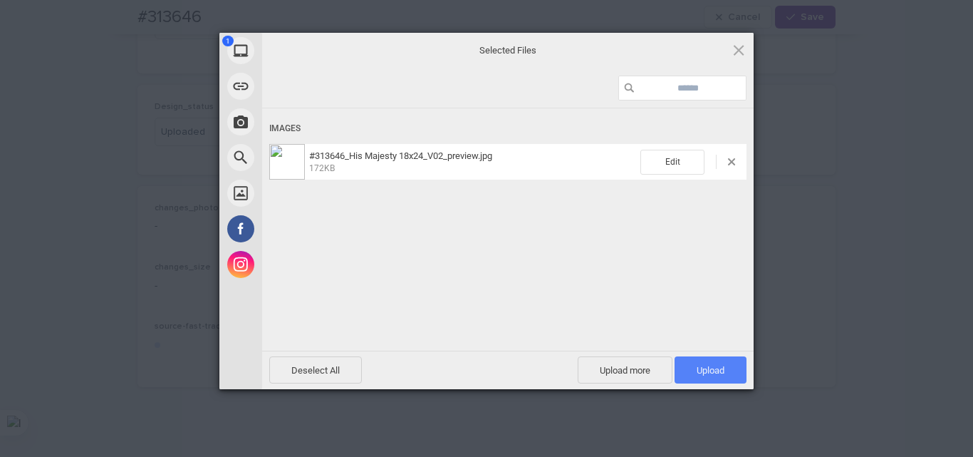
click at [704, 372] on span "Upload 1" at bounding box center [711, 370] width 28 height 11
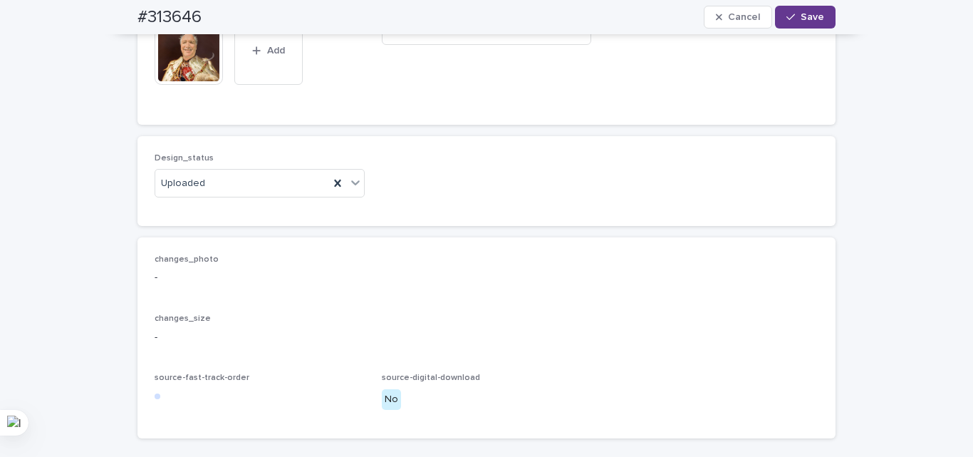
click at [803, 16] on span "Save" at bounding box center [813, 17] width 24 height 10
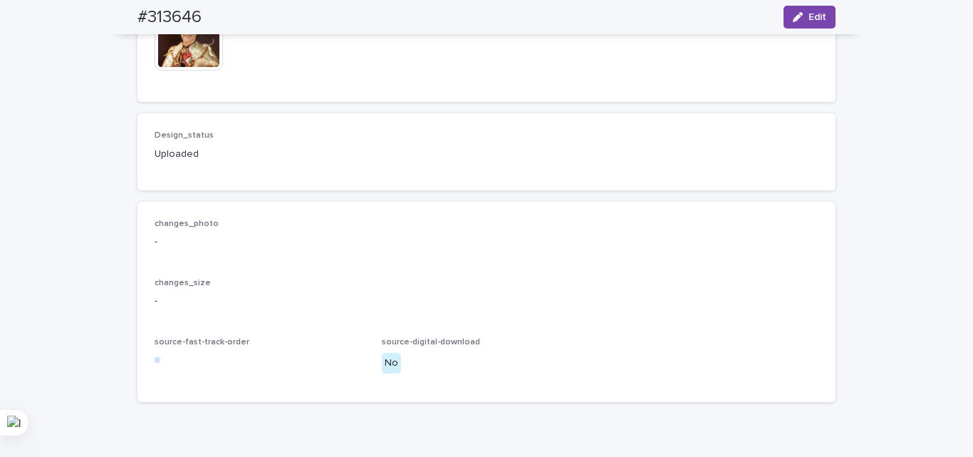
click at [190, 71] on img at bounding box center [189, 36] width 68 height 68
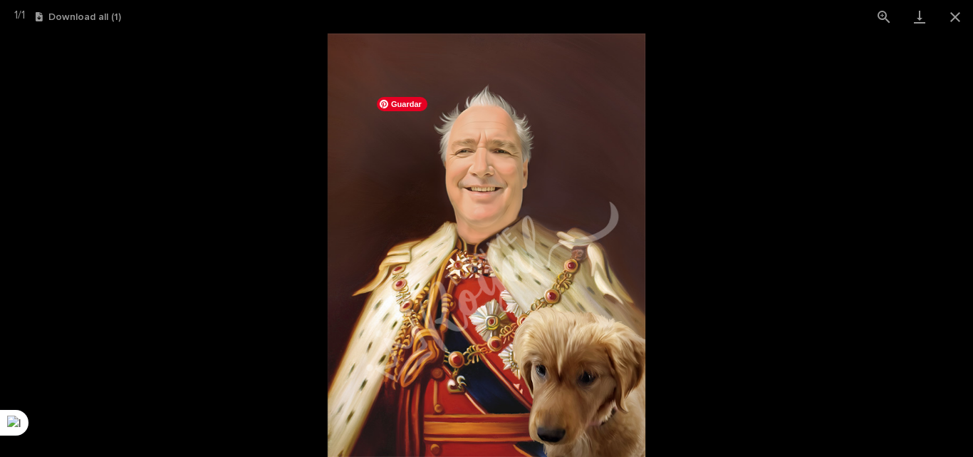
click at [223, 271] on picture at bounding box center [486, 244] width 973 height 423
click at [964, 6] on button "Close gallery" at bounding box center [955, 16] width 36 height 33
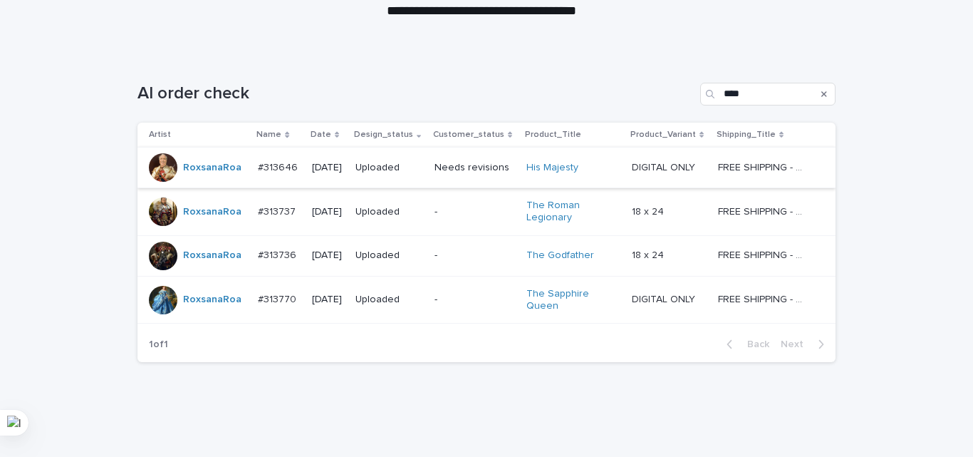
scroll to position [197, 0]
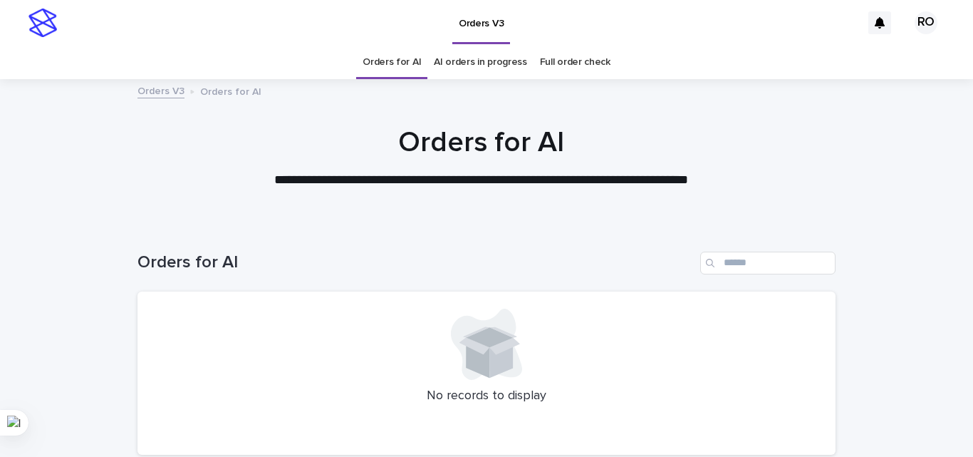
click at [484, 67] on link "AI orders in progress" at bounding box center [480, 62] width 93 height 33
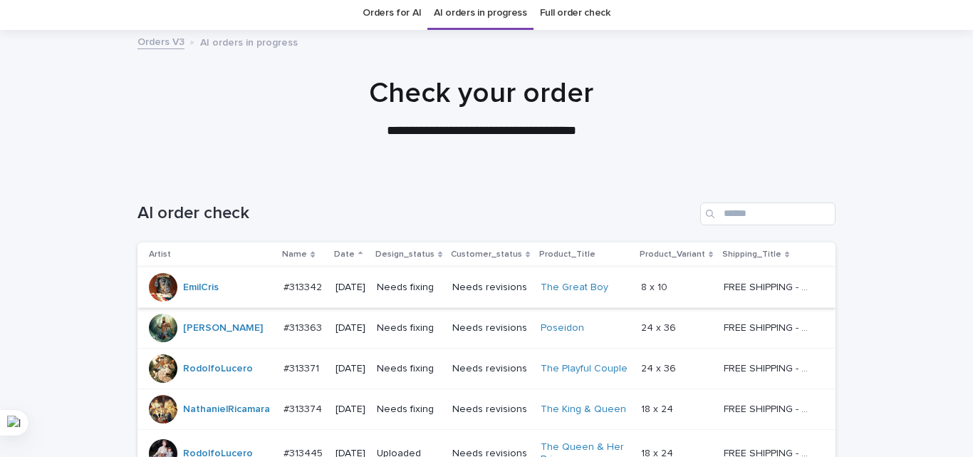
scroll to position [71, 0]
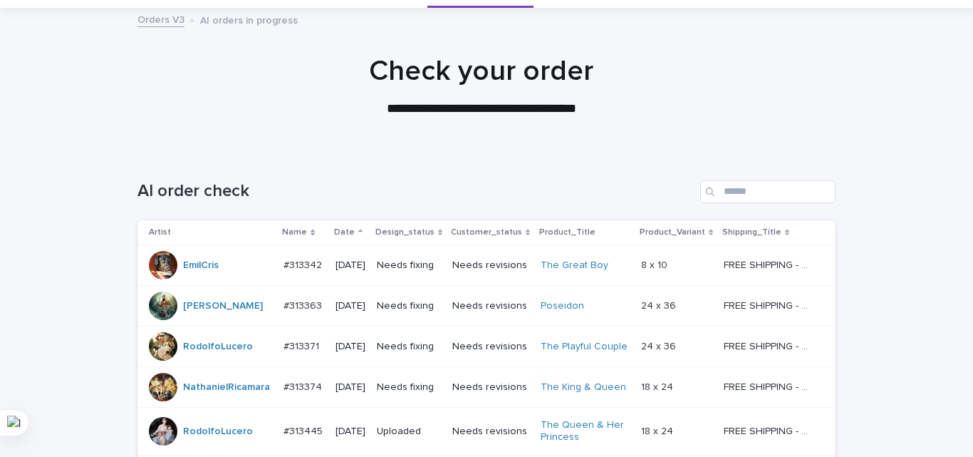
click at [340, 223] on th "Date" at bounding box center [350, 232] width 41 height 25
click at [342, 228] on p "Date" at bounding box center [344, 232] width 21 height 16
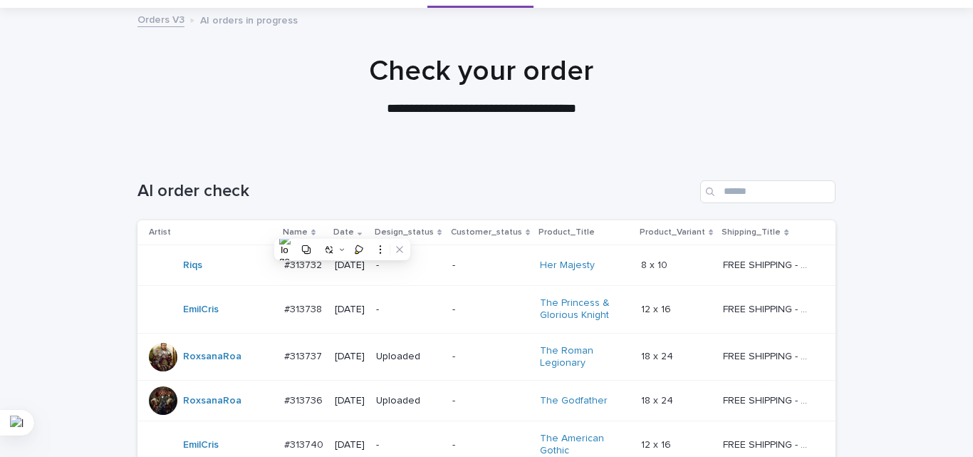
click at [434, 277] on div "-" at bounding box center [408, 266] width 65 height 24
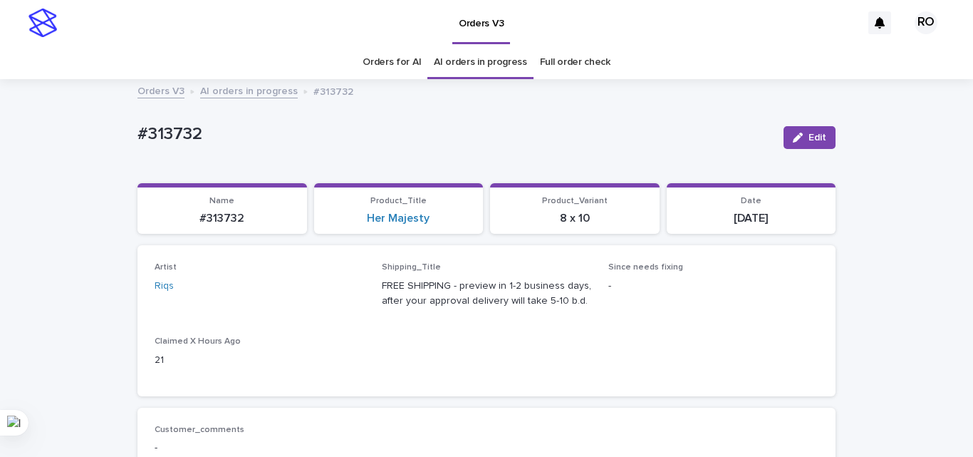
click at [384, 64] on link "Orders for AI" at bounding box center [392, 62] width 58 height 33
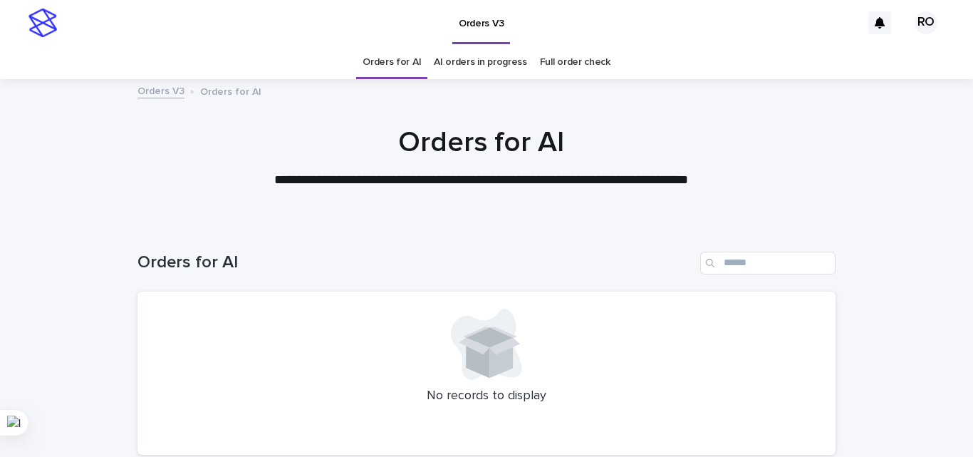
scroll to position [121, 0]
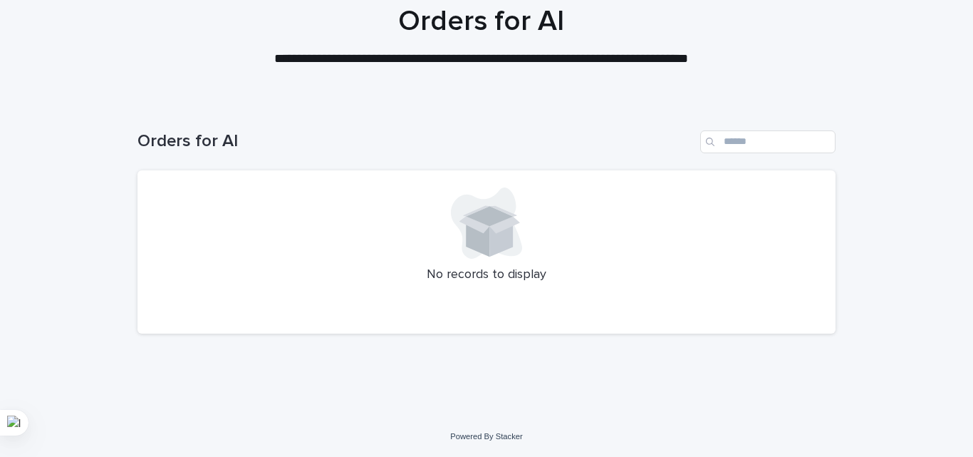
click at [694, 378] on div "Loading... Saving… Loading... Saving… Orders for AI No records to display" at bounding box center [486, 241] width 712 height 279
click at [433, 192] on div at bounding box center [487, 222] width 664 height 71
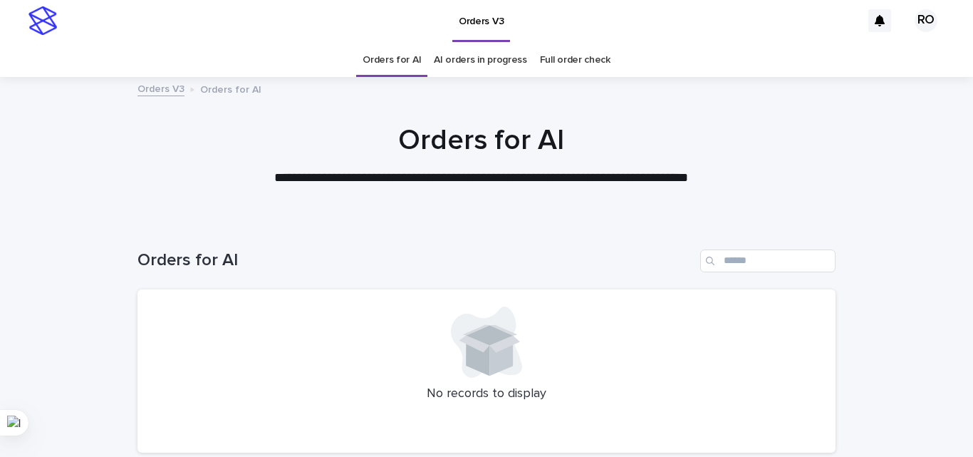
scroll to position [0, 0]
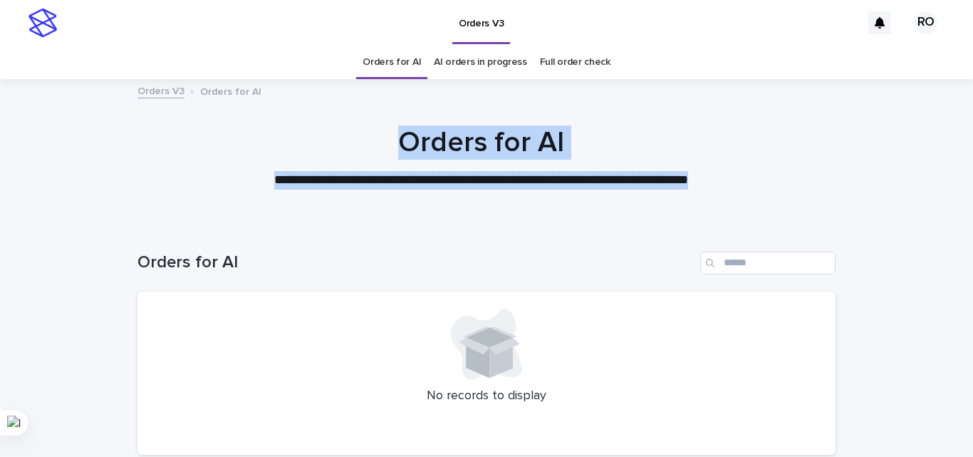
drag, startPoint x: 403, startPoint y: 136, endPoint x: 725, endPoint y: 179, distance: 324.9
click at [725, 179] on div "**********" at bounding box center [481, 157] width 712 height 64
click at [700, 178] on p "**********" at bounding box center [482, 180] width 570 height 19
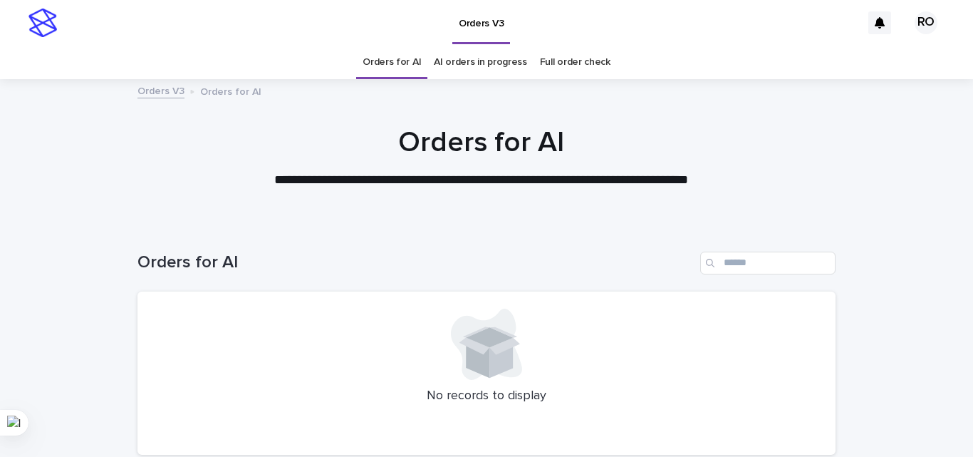
click at [528, 265] on h1 "Orders for AI" at bounding box center [415, 262] width 557 height 21
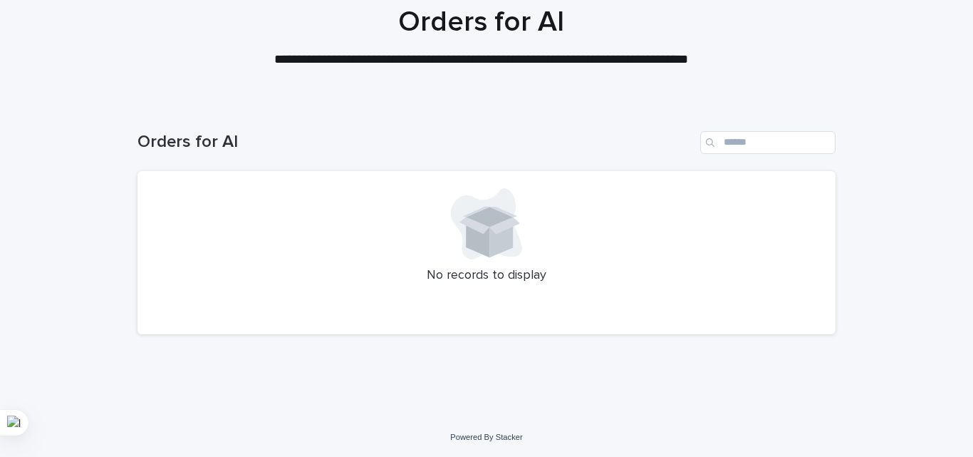
scroll to position [121, 0]
click at [117, 129] on div "Loading... Saving… Loading... Saving… Orders for AI No records to display" at bounding box center [486, 259] width 973 height 315
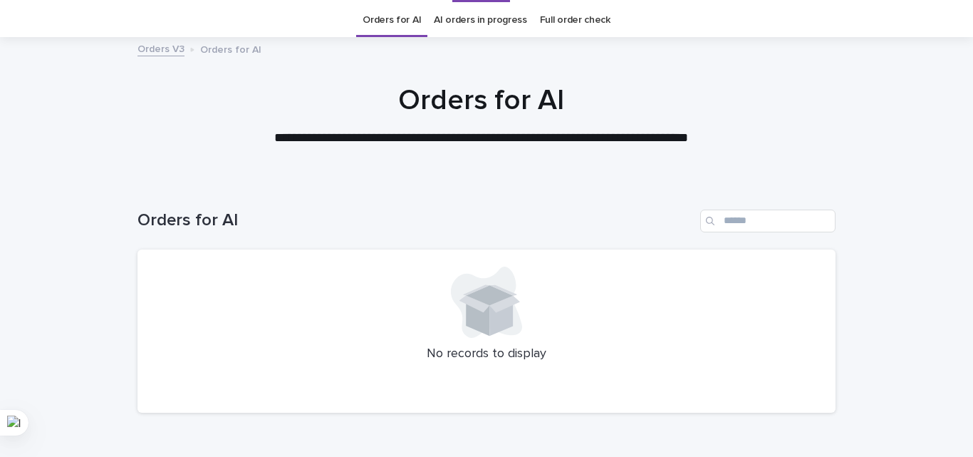
scroll to position [0, 0]
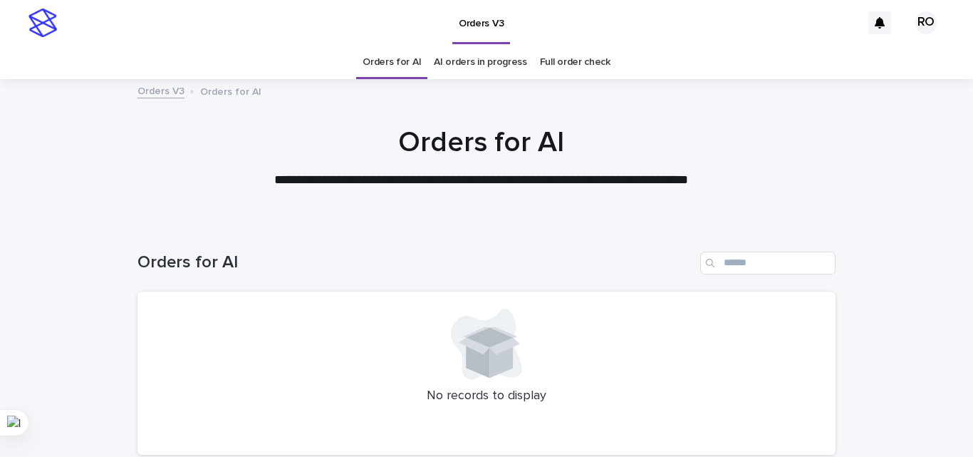
click at [455, 61] on link "AI orders in progress" at bounding box center [480, 62] width 93 height 33
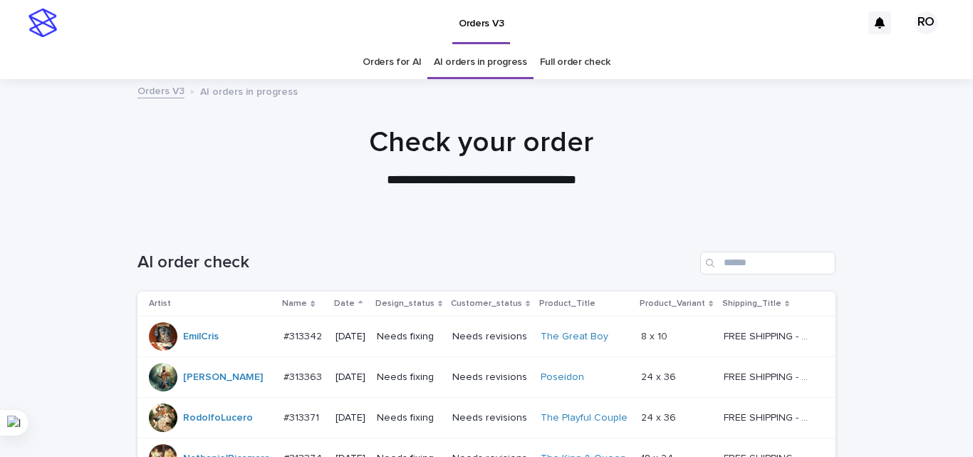
click at [340, 307] on p "Date" at bounding box center [344, 304] width 21 height 16
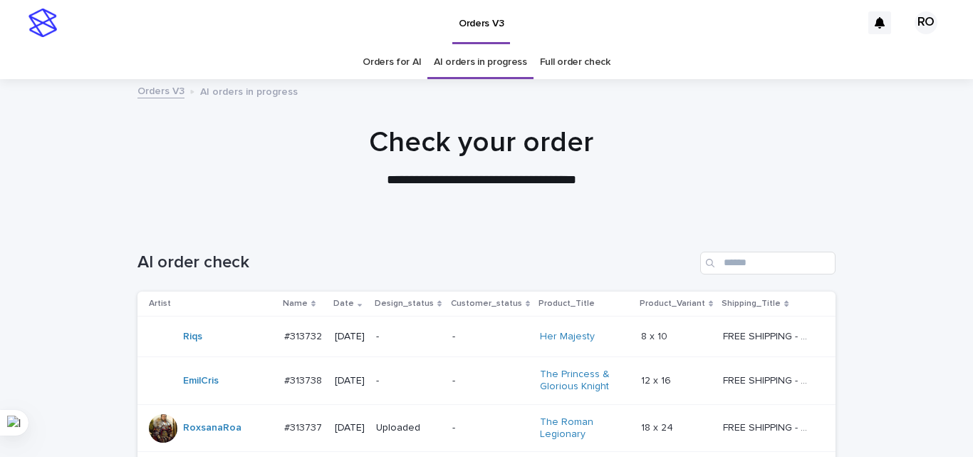
click at [392, 348] on div "-" at bounding box center [408, 337] width 65 height 24
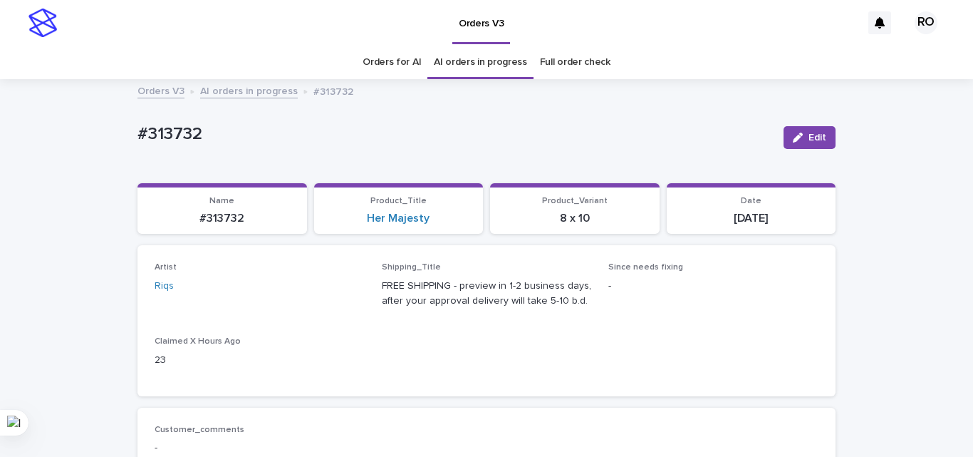
click at [391, 55] on link "Orders for AI" at bounding box center [392, 62] width 58 height 33
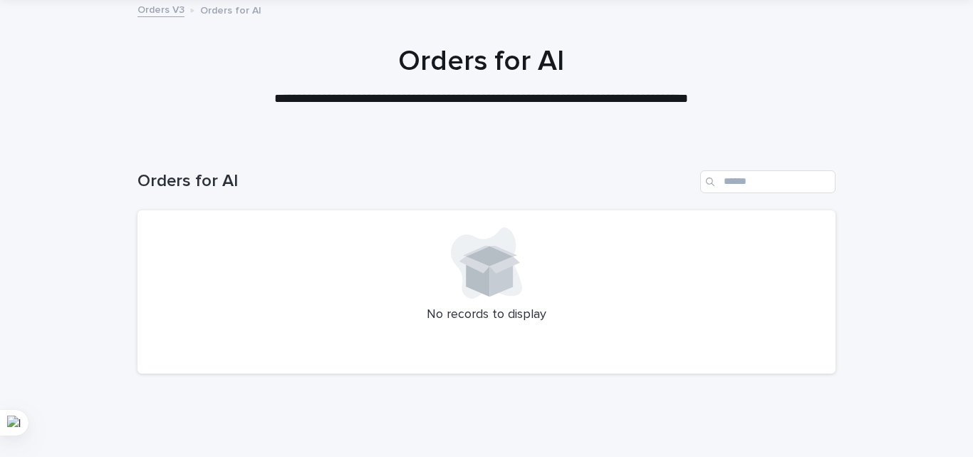
scroll to position [121, 0]
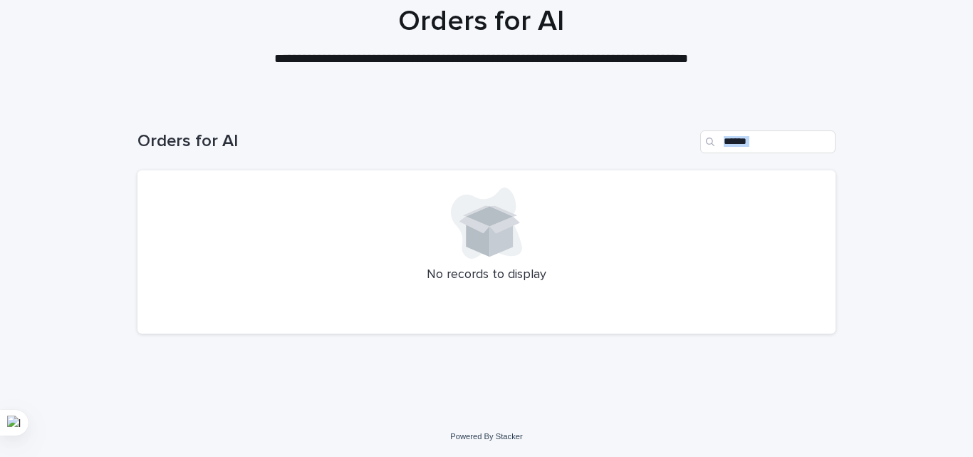
drag, startPoint x: 279, startPoint y: 173, endPoint x: 272, endPoint y: 167, distance: 9.6
click at [279, 173] on div "Orders for AI No records to display" at bounding box center [486, 224] width 698 height 244
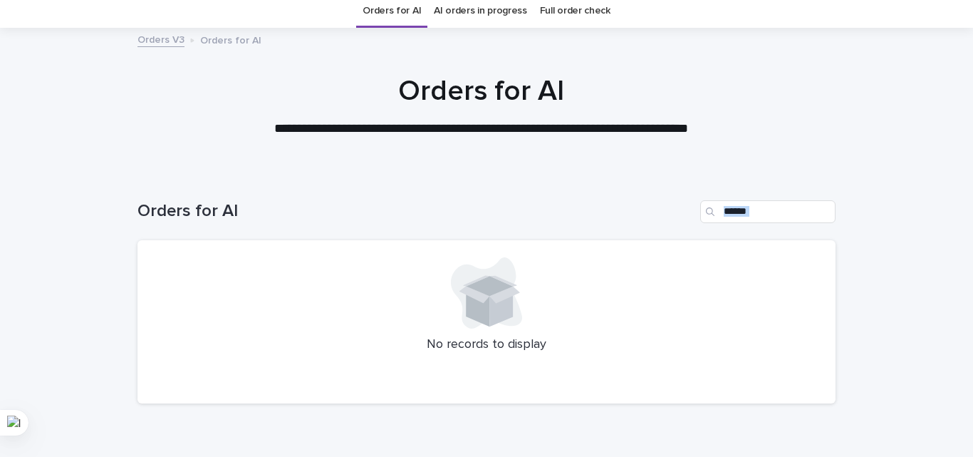
scroll to position [0, 0]
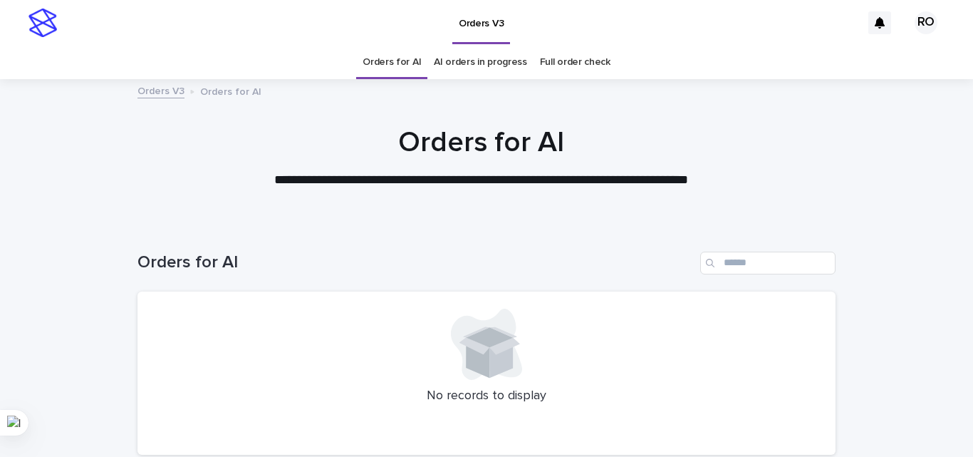
click at [420, 184] on p "**********" at bounding box center [482, 180] width 570 height 19
click at [459, 56] on link "AI orders in progress" at bounding box center [480, 62] width 93 height 33
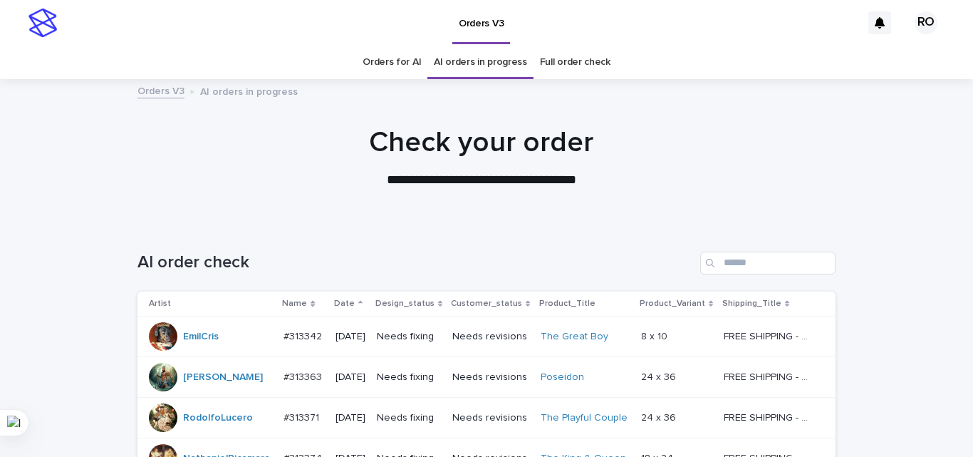
click at [340, 299] on p "Date" at bounding box center [344, 304] width 21 height 16
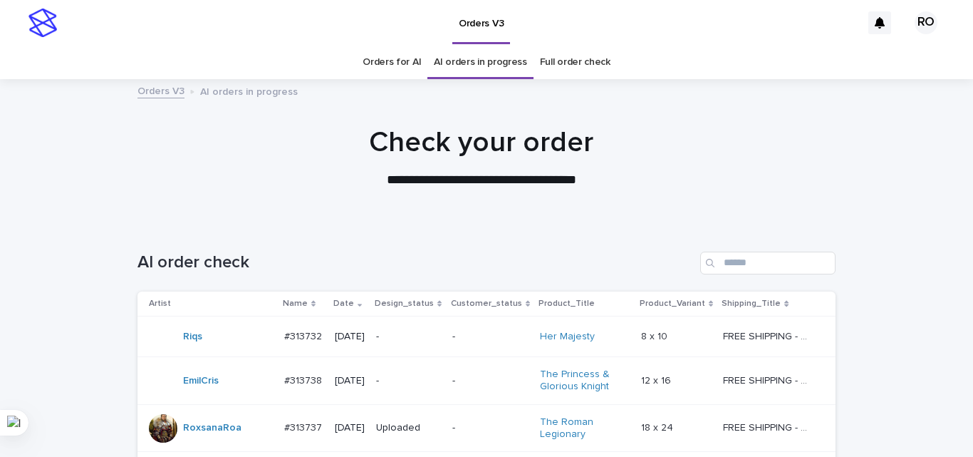
click at [358, 331] on p "[DATE]" at bounding box center [350, 337] width 30 height 12
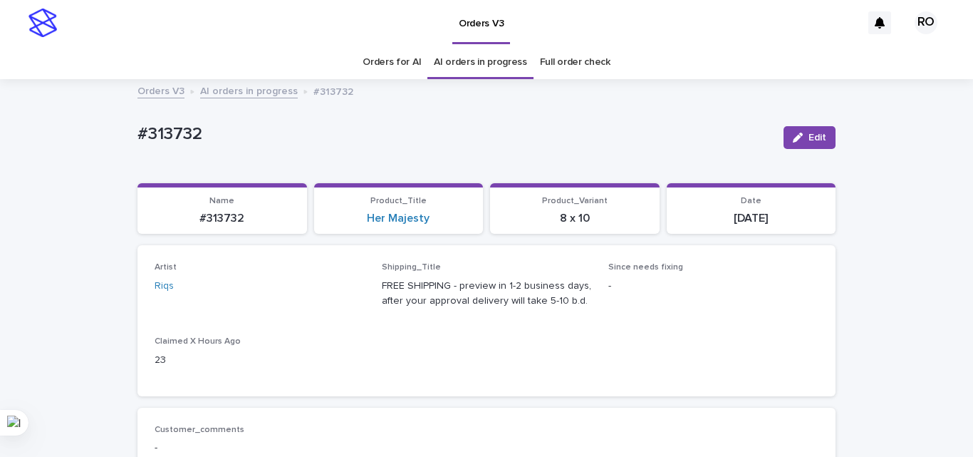
click at [395, 60] on link "Orders for AI" at bounding box center [392, 62] width 58 height 33
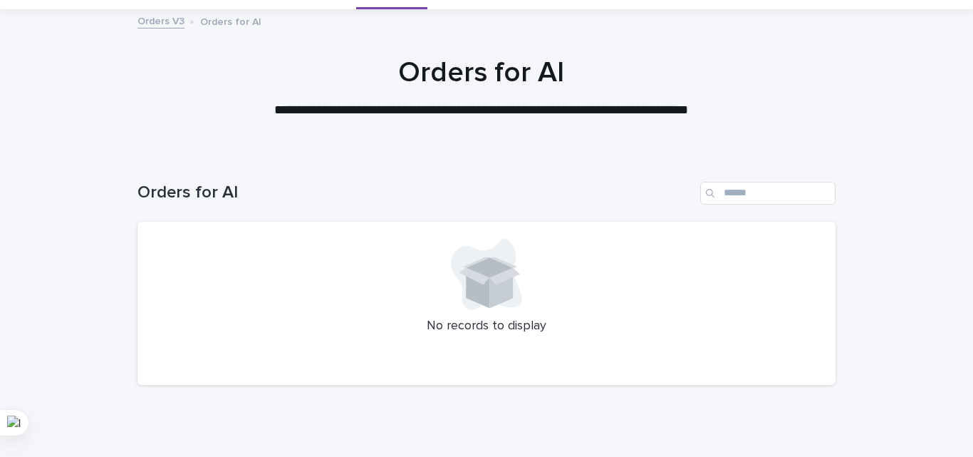
scroll to position [121, 0]
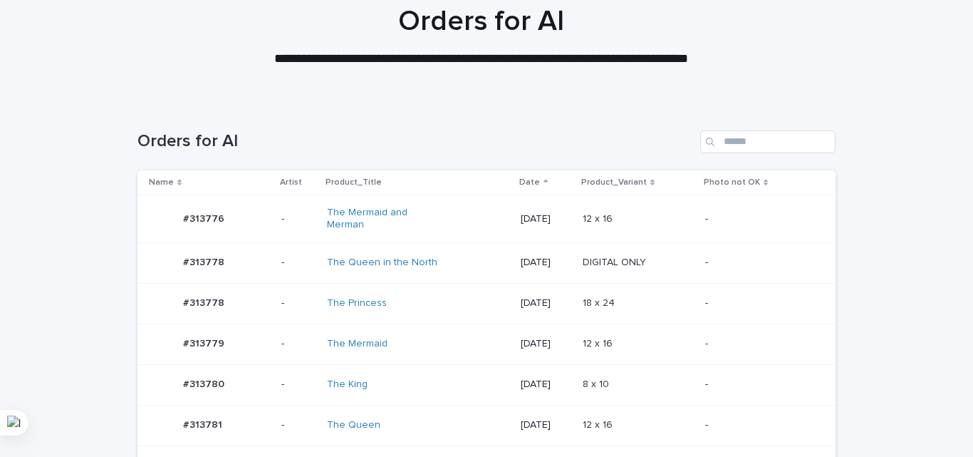
drag, startPoint x: 293, startPoint y: 103, endPoint x: 310, endPoint y: 105, distance: 17.2
click at [293, 103] on div "Orders for AI" at bounding box center [486, 136] width 698 height 68
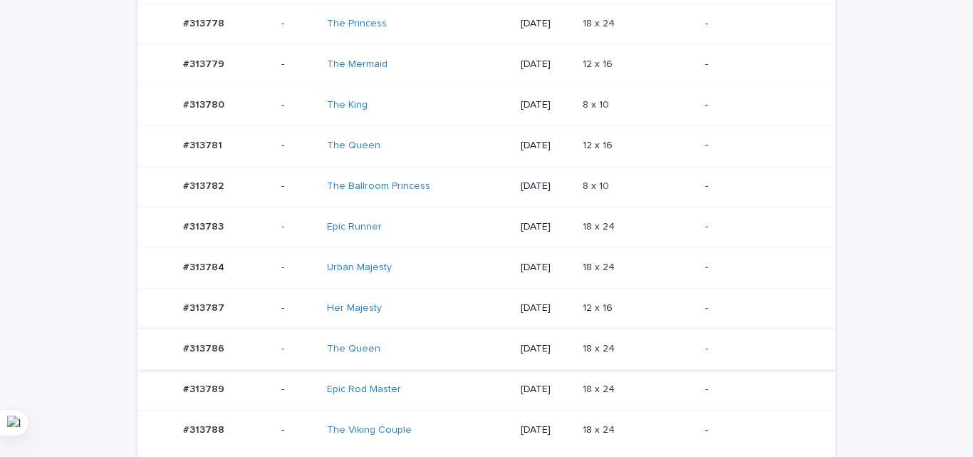
scroll to position [477, 0]
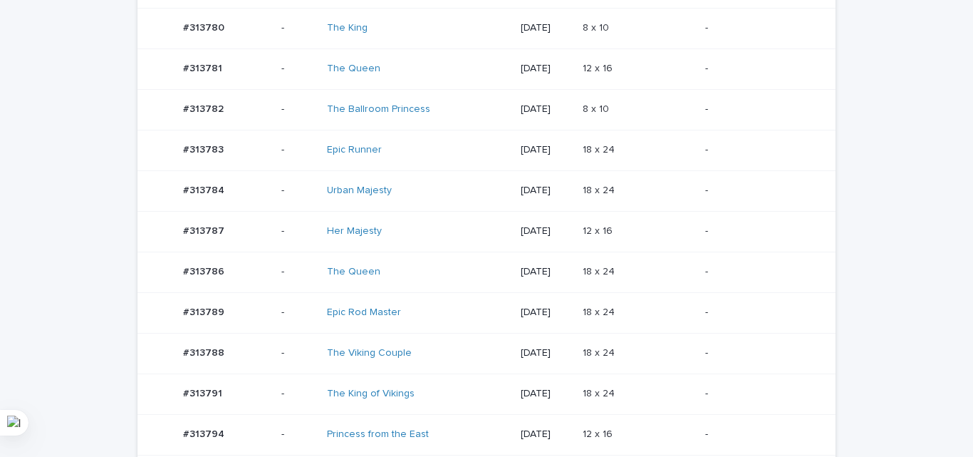
click at [647, 251] on td "18 x 24 18 x 24" at bounding box center [638, 271] width 123 height 41
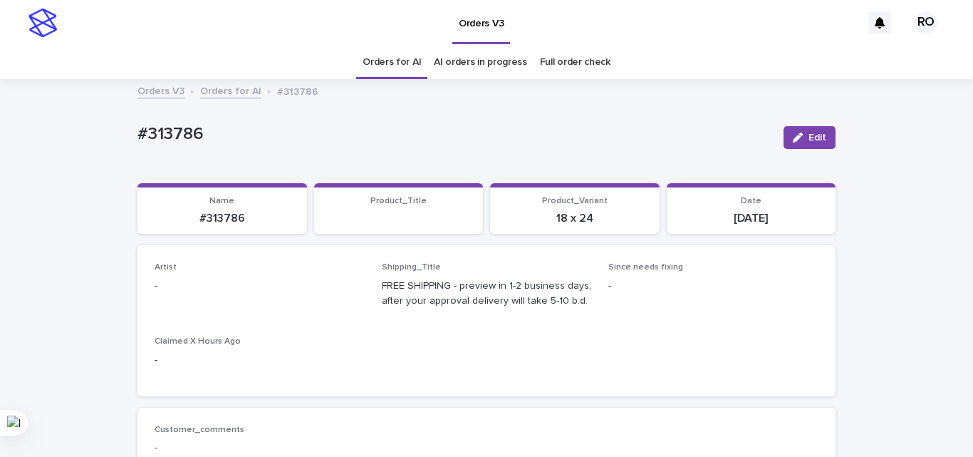
drag, startPoint x: 812, startPoint y: 132, endPoint x: 369, endPoint y: 209, distance: 449.7
click at [811, 132] on span "Edit" at bounding box center [817, 137] width 18 height 10
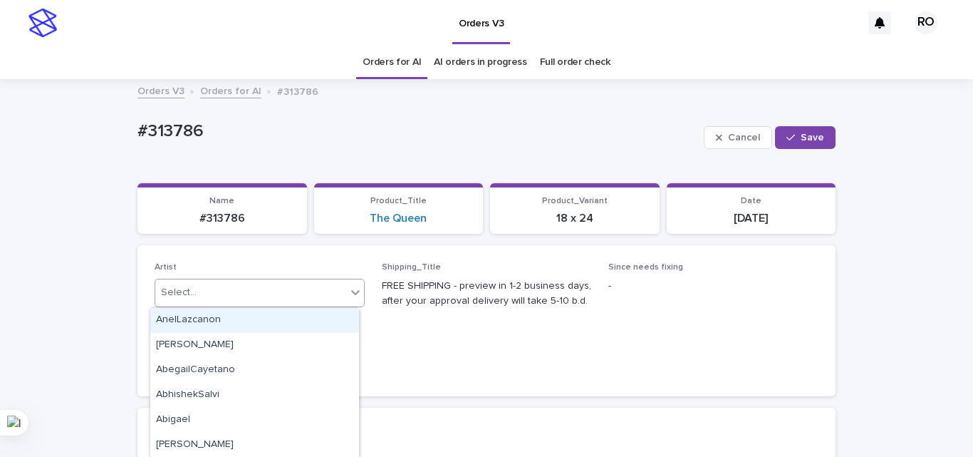
click at [218, 293] on div "Select..." at bounding box center [250, 293] width 191 height 24
type input "**"
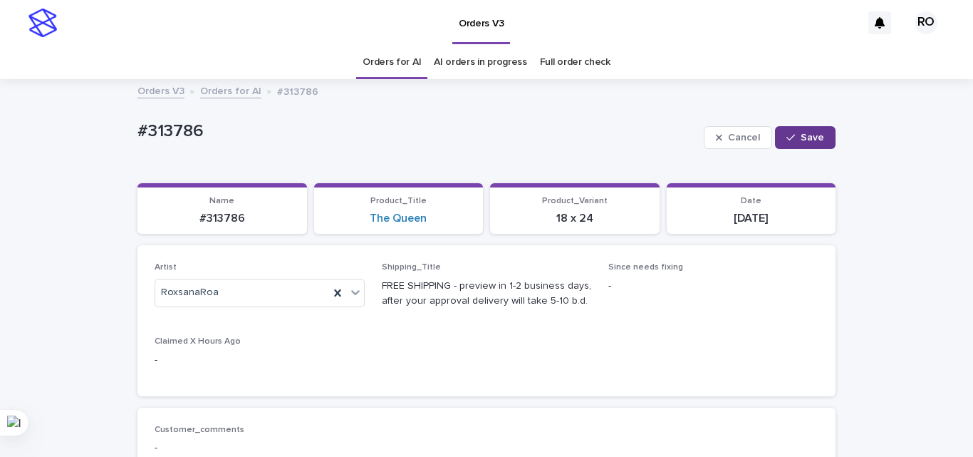
drag, startPoint x: 817, startPoint y: 131, endPoint x: 807, endPoint y: 128, distance: 10.4
click at [815, 130] on button "Save" at bounding box center [805, 137] width 61 height 23
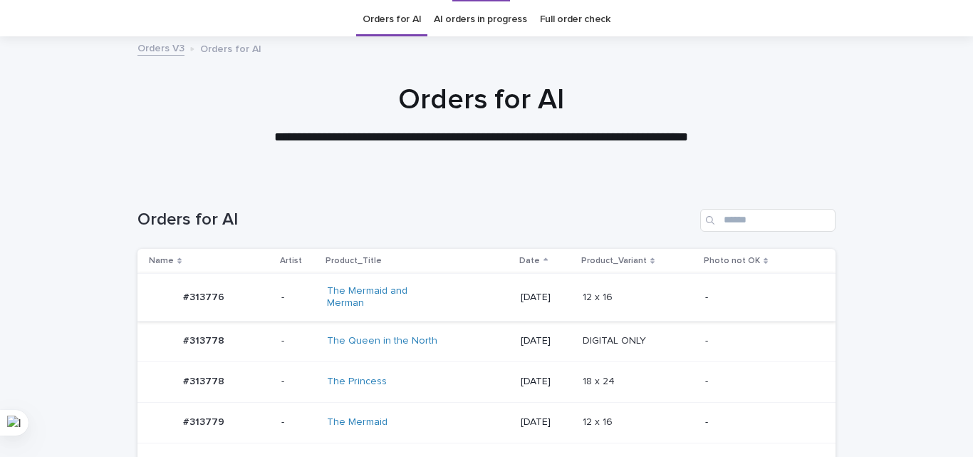
scroll to position [105, 0]
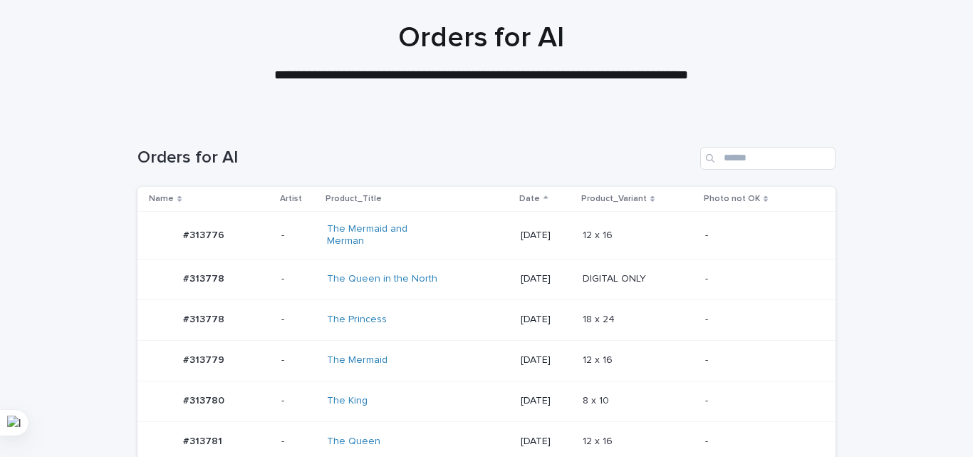
click at [567, 380] on td "2025-09-13" at bounding box center [545, 400] width 61 height 41
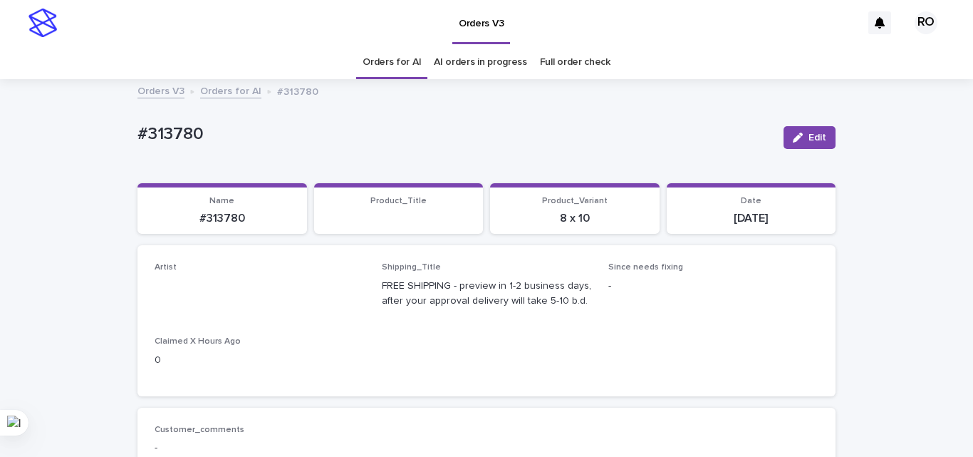
drag, startPoint x: 818, startPoint y: 132, endPoint x: 303, endPoint y: 250, distance: 528.4
click at [817, 131] on button "Edit" at bounding box center [810, 137] width 52 height 23
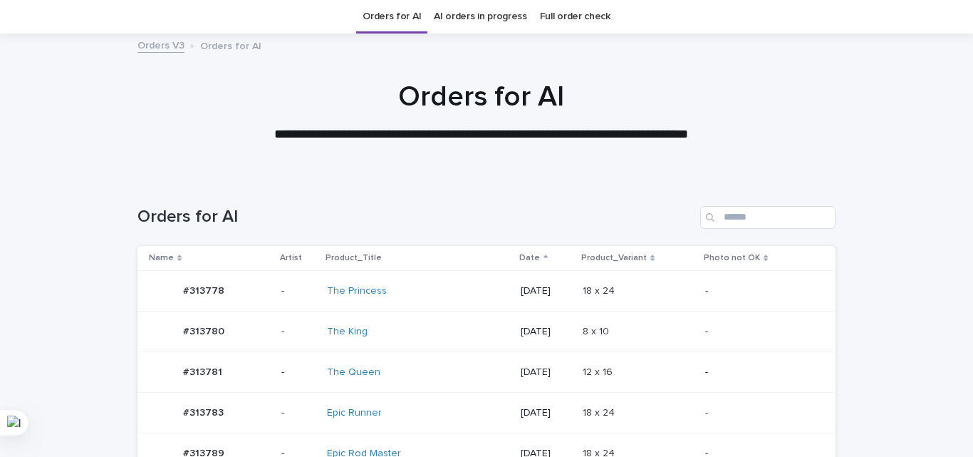
scroll to position [395, 0]
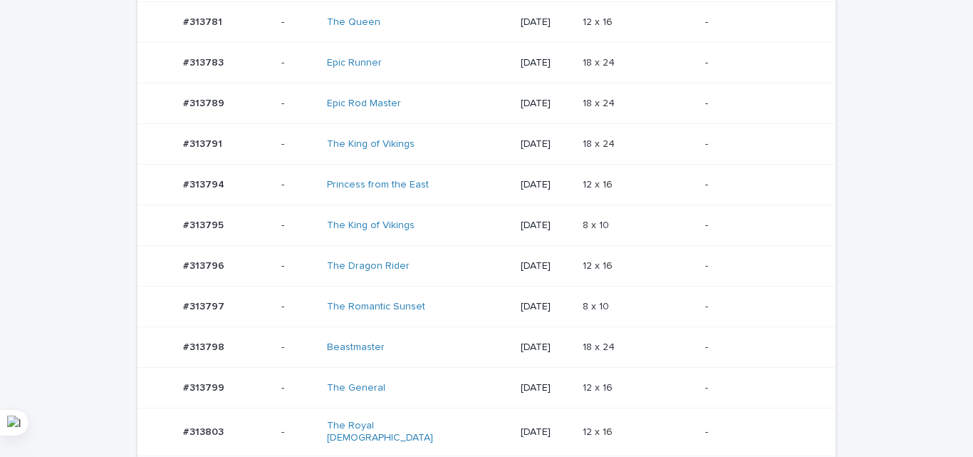
click at [620, 273] on div "12 x 16 12 x 16" at bounding box center [638, 266] width 111 height 24
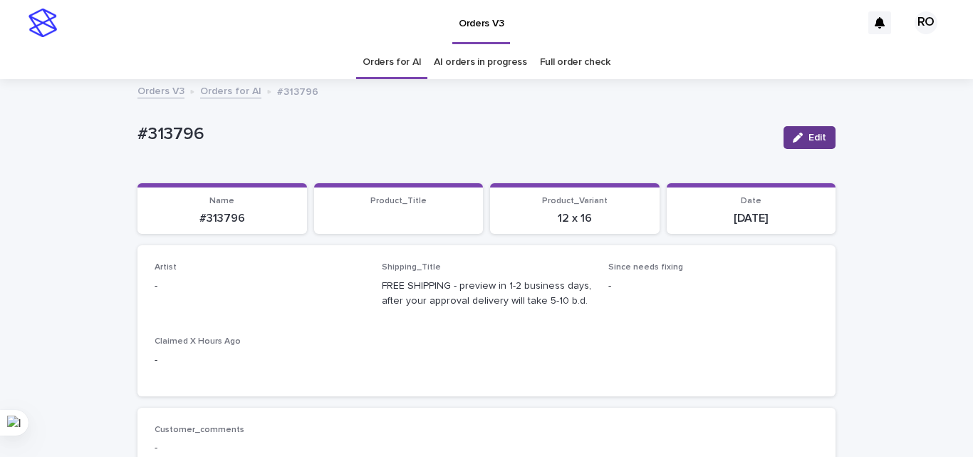
click at [801, 141] on div "button" at bounding box center [801, 137] width 16 height 10
click at [217, 292] on div "Select..." at bounding box center [250, 293] width 191 height 24
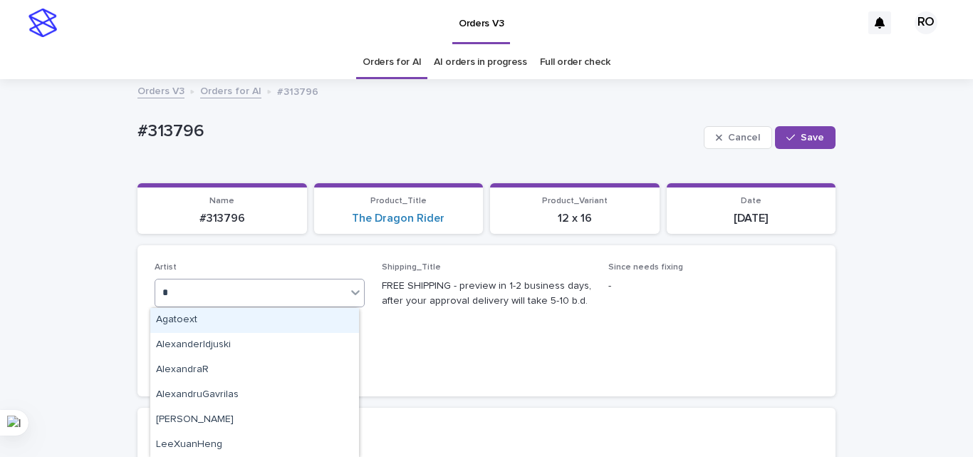
type input "**"
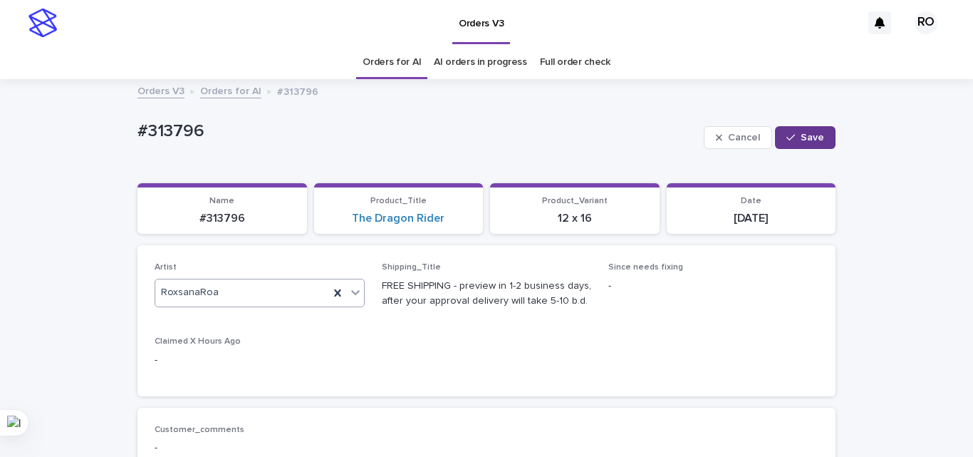
click at [801, 136] on span "Save" at bounding box center [813, 137] width 24 height 10
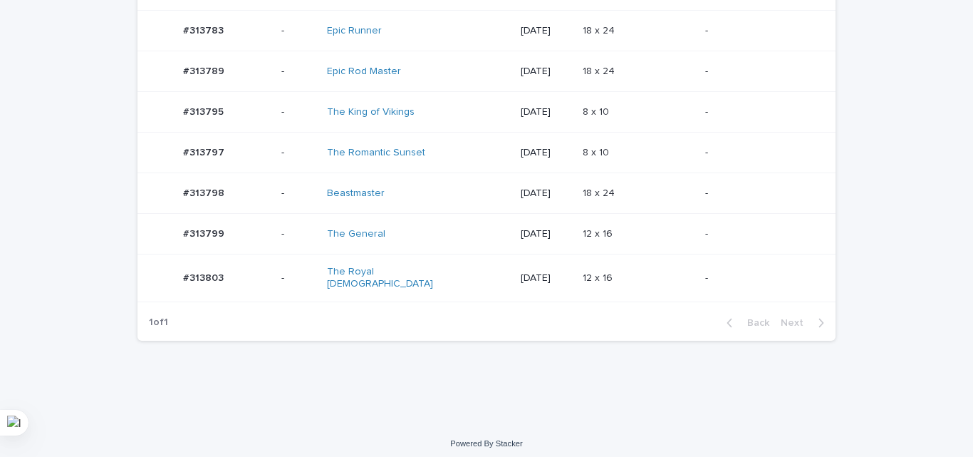
click at [494, 209] on table "Name Artist Product_Title Date Product_Variant Photo not OK #313778 #313778 - T…" at bounding box center [486, 103] width 698 height 397
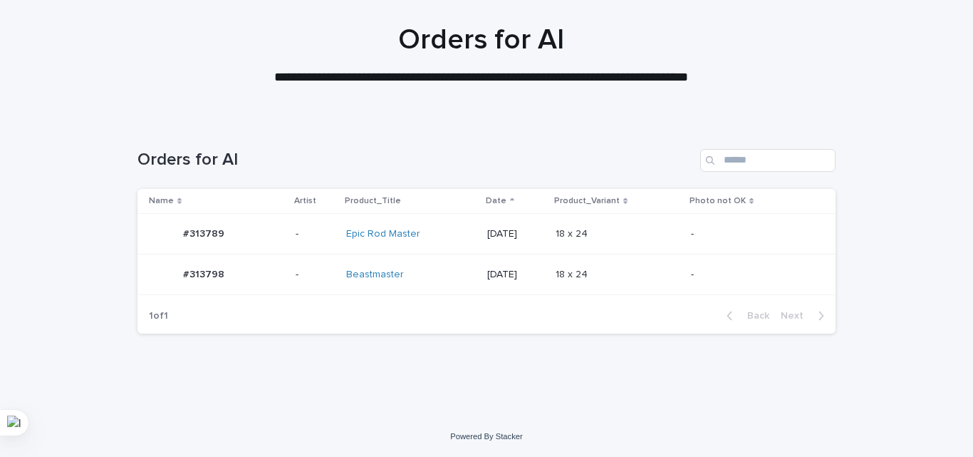
click at [607, 258] on td "18 x 24 18 x 24" at bounding box center [617, 274] width 135 height 41
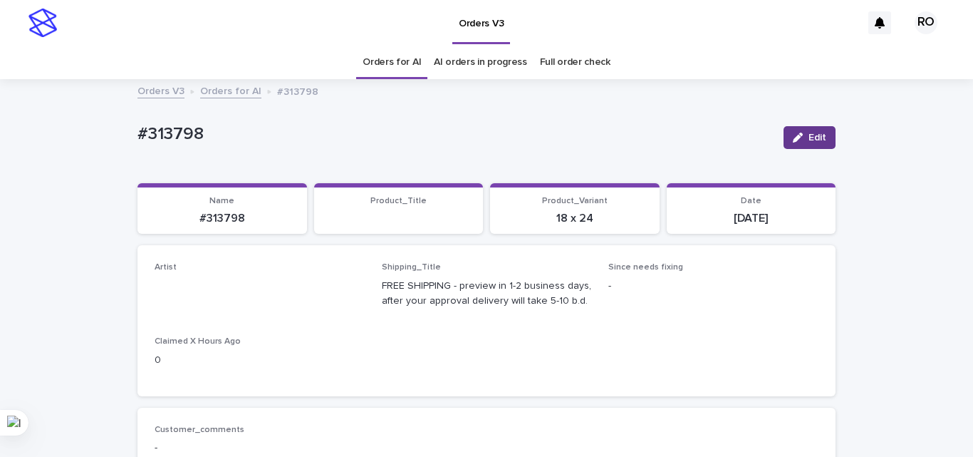
click at [801, 130] on button "Edit" at bounding box center [810, 137] width 52 height 23
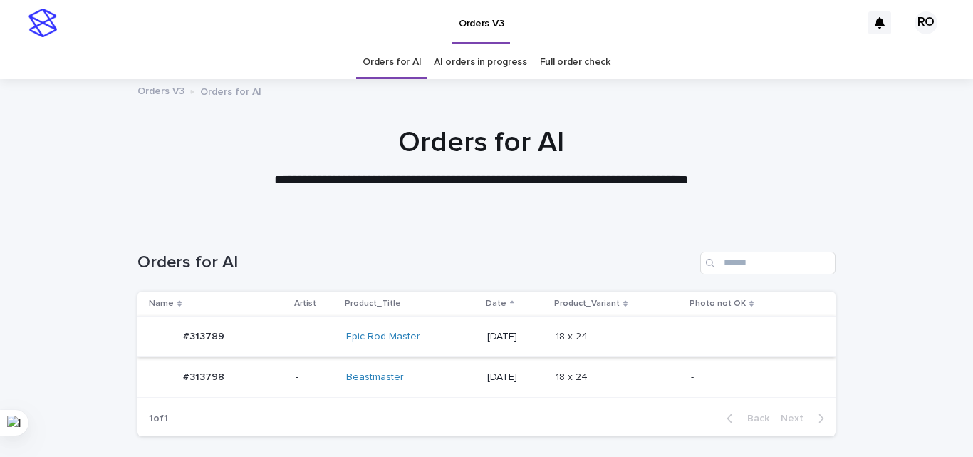
scroll to position [46, 0]
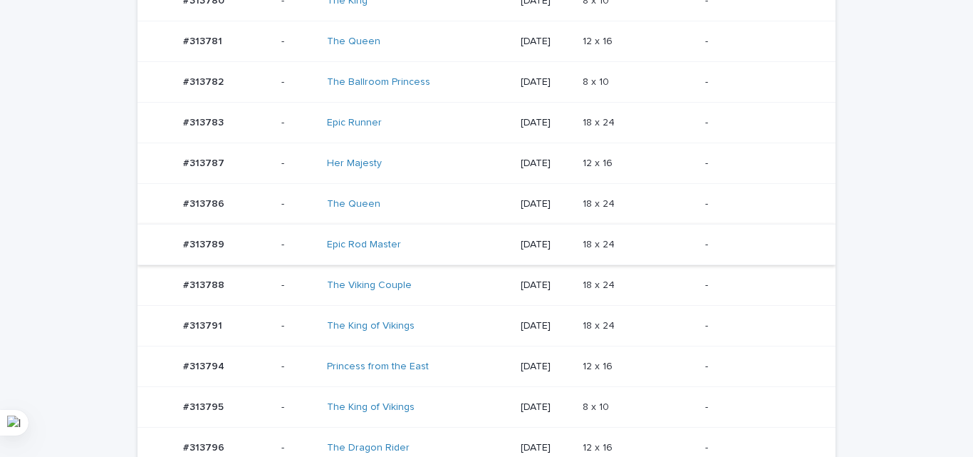
scroll to position [477, 0]
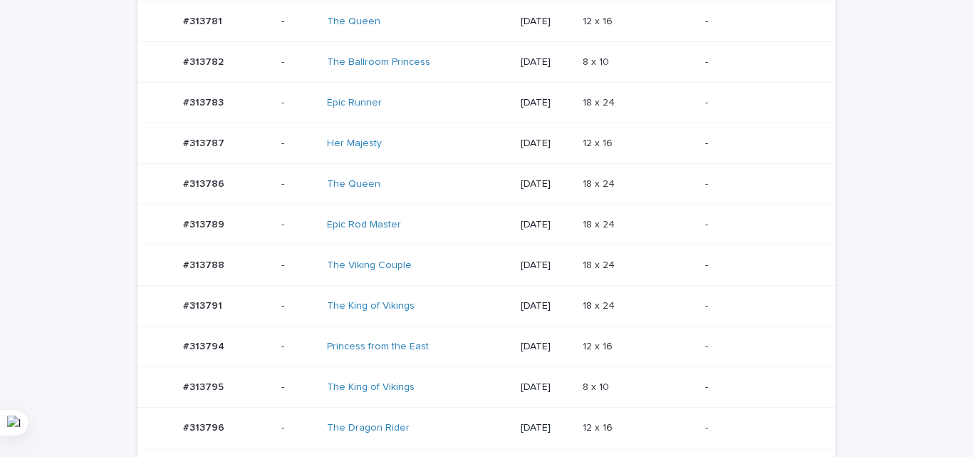
click at [706, 147] on p "-" at bounding box center [759, 143] width 108 height 12
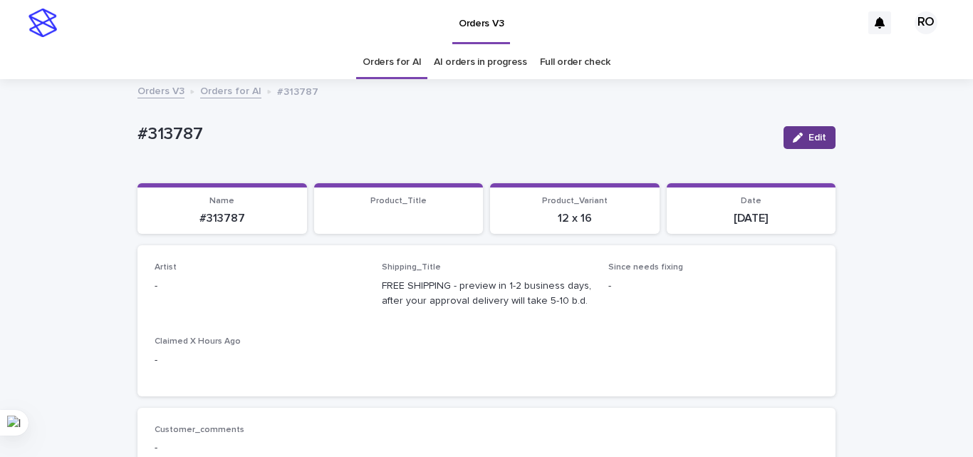
drag, startPoint x: 803, startPoint y: 137, endPoint x: 238, endPoint y: 311, distance: 591.5
click at [803, 137] on button "Edit" at bounding box center [810, 137] width 52 height 23
click at [222, 292] on div "Select..." at bounding box center [236, 293] width 162 height 24
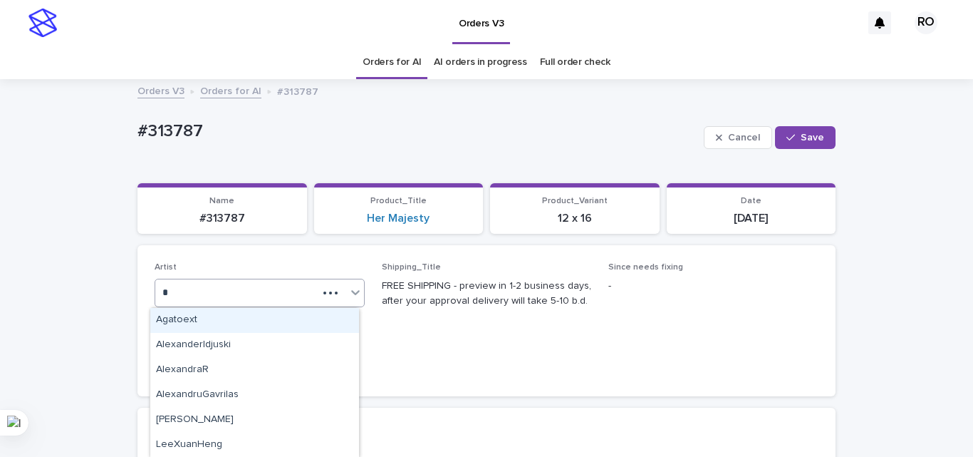
type input "**"
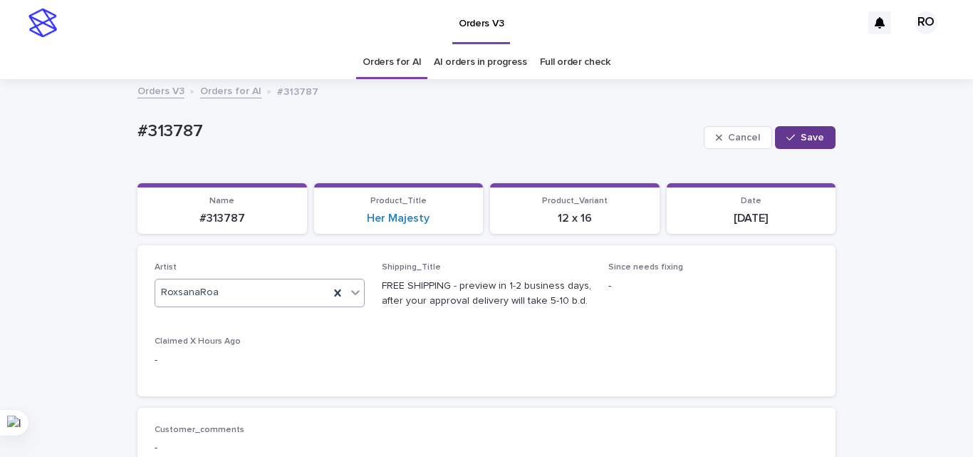
click at [803, 126] on button "Save" at bounding box center [805, 137] width 61 height 23
drag, startPoint x: 204, startPoint y: 108, endPoint x: 217, endPoint y: 108, distance: 12.8
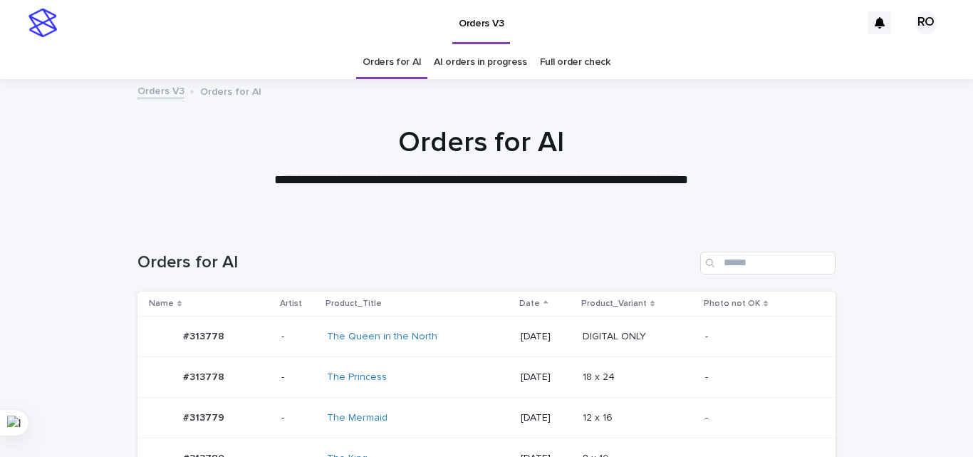
scroll to position [46, 0]
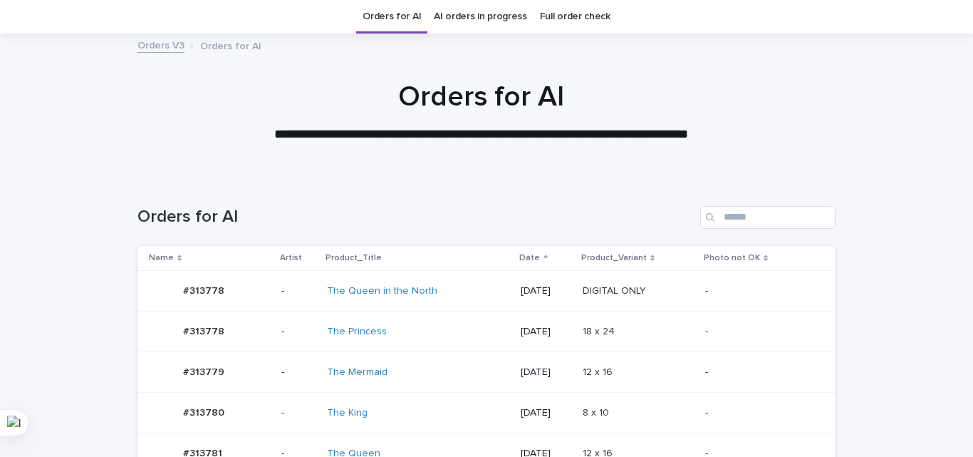
click at [548, 326] on p "2025-09-13" at bounding box center [546, 332] width 50 height 12
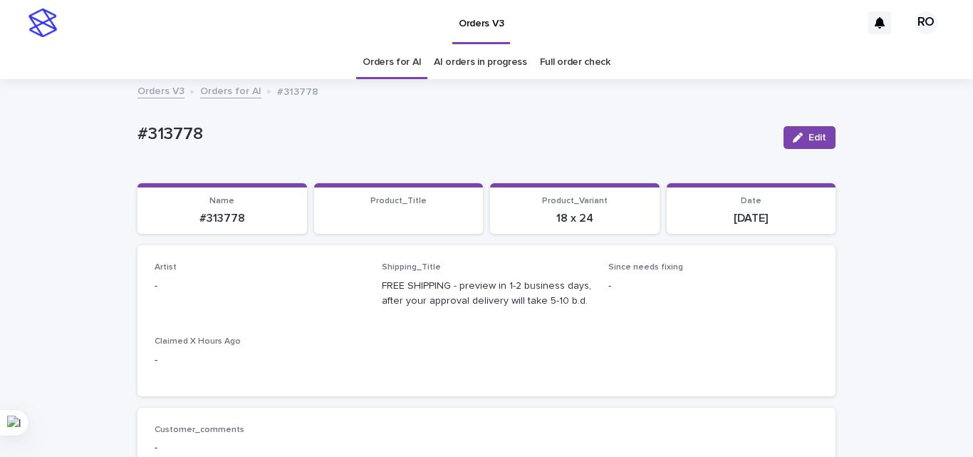
click at [793, 132] on icon "button" at bounding box center [798, 137] width 10 height 10
click at [184, 293] on div "Select..." at bounding box center [179, 292] width 36 height 15
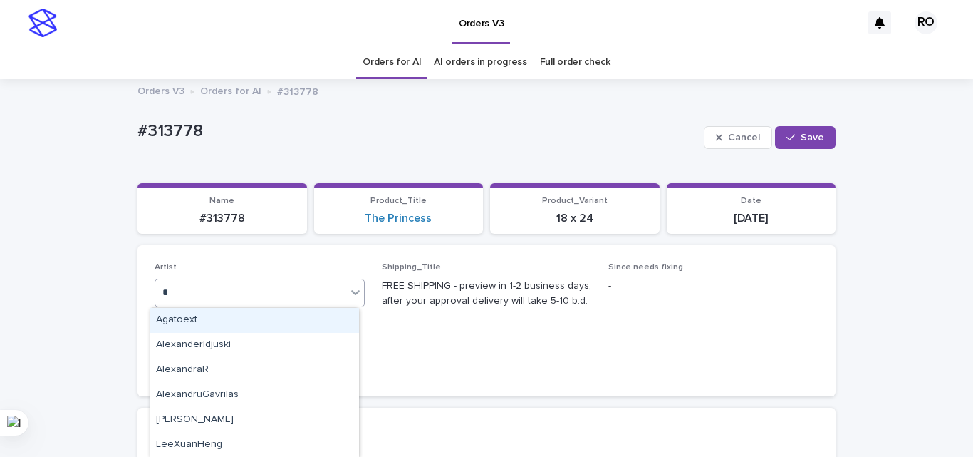
type input "**"
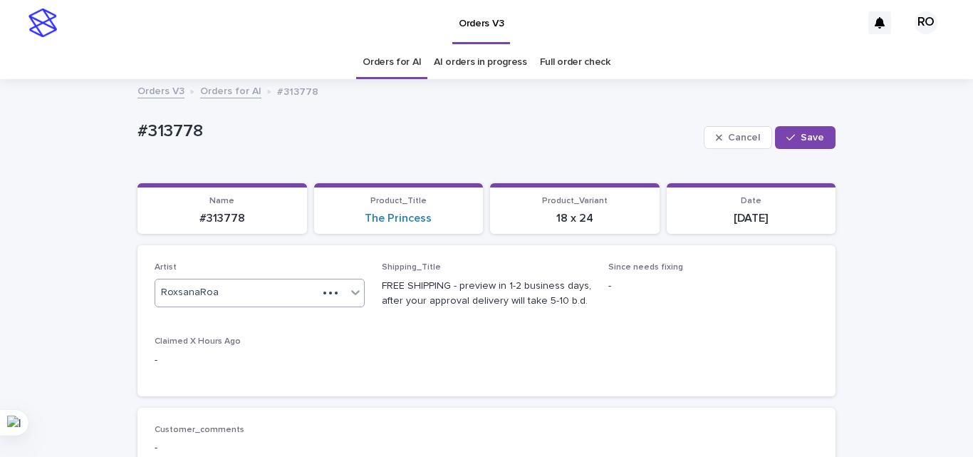
click at [811, 140] on span "Save" at bounding box center [813, 137] width 24 height 10
